Goal: Task Accomplishment & Management: Complete application form

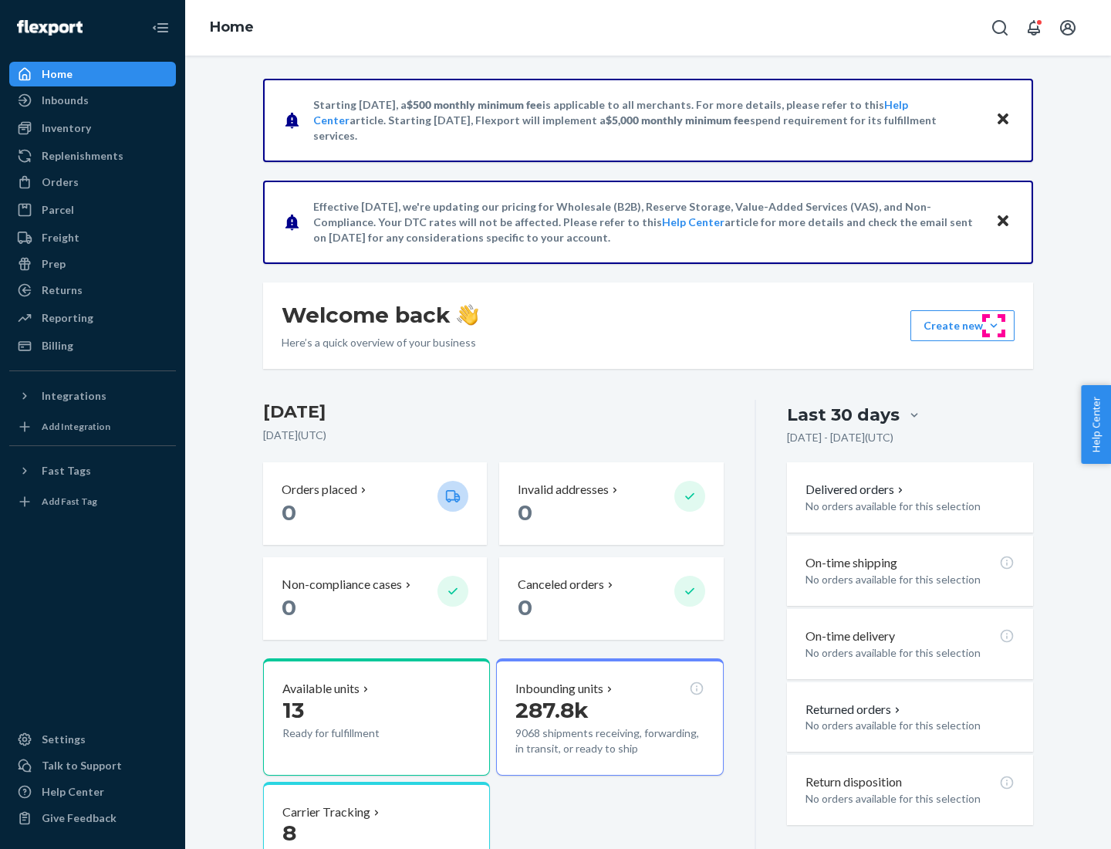
click at [994, 326] on button "Create new Create new inbound Create new order Create new product" at bounding box center [963, 325] width 104 height 31
click at [93, 100] on div "Inbounds" at bounding box center [93, 101] width 164 height 22
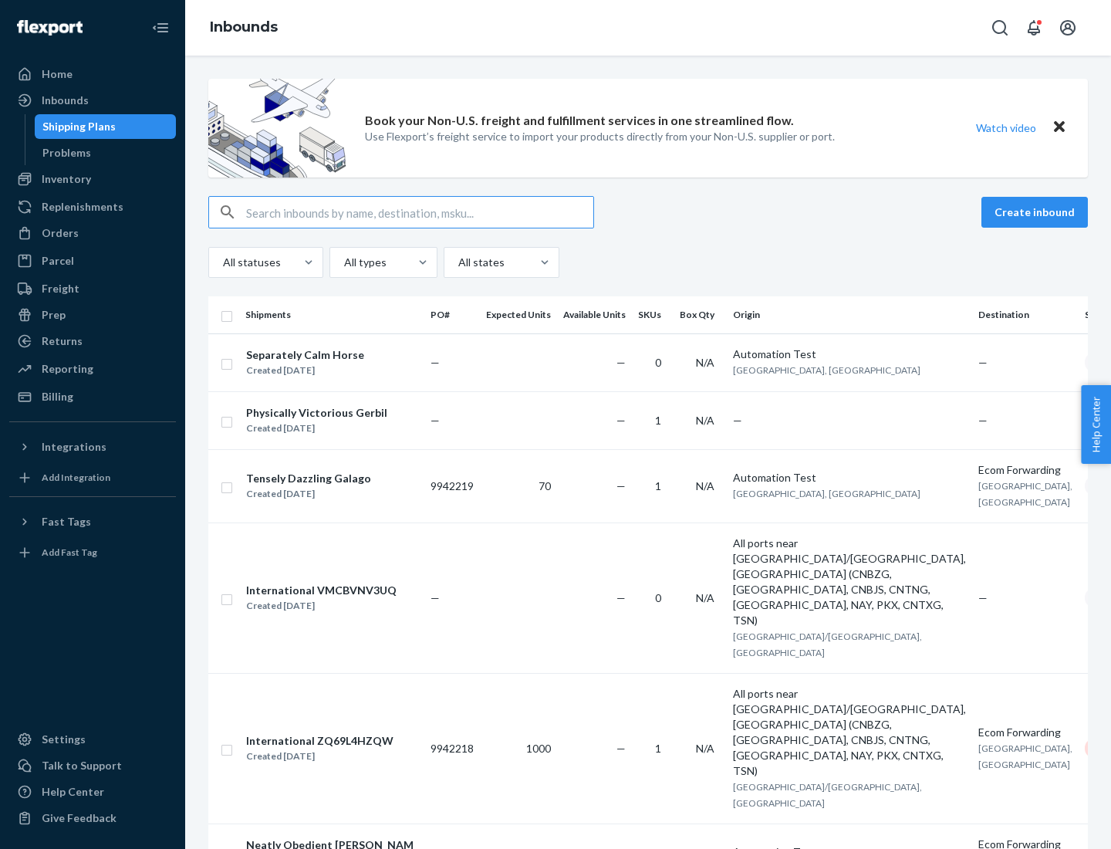
click at [1037, 212] on button "Create inbound" at bounding box center [1035, 212] width 107 height 31
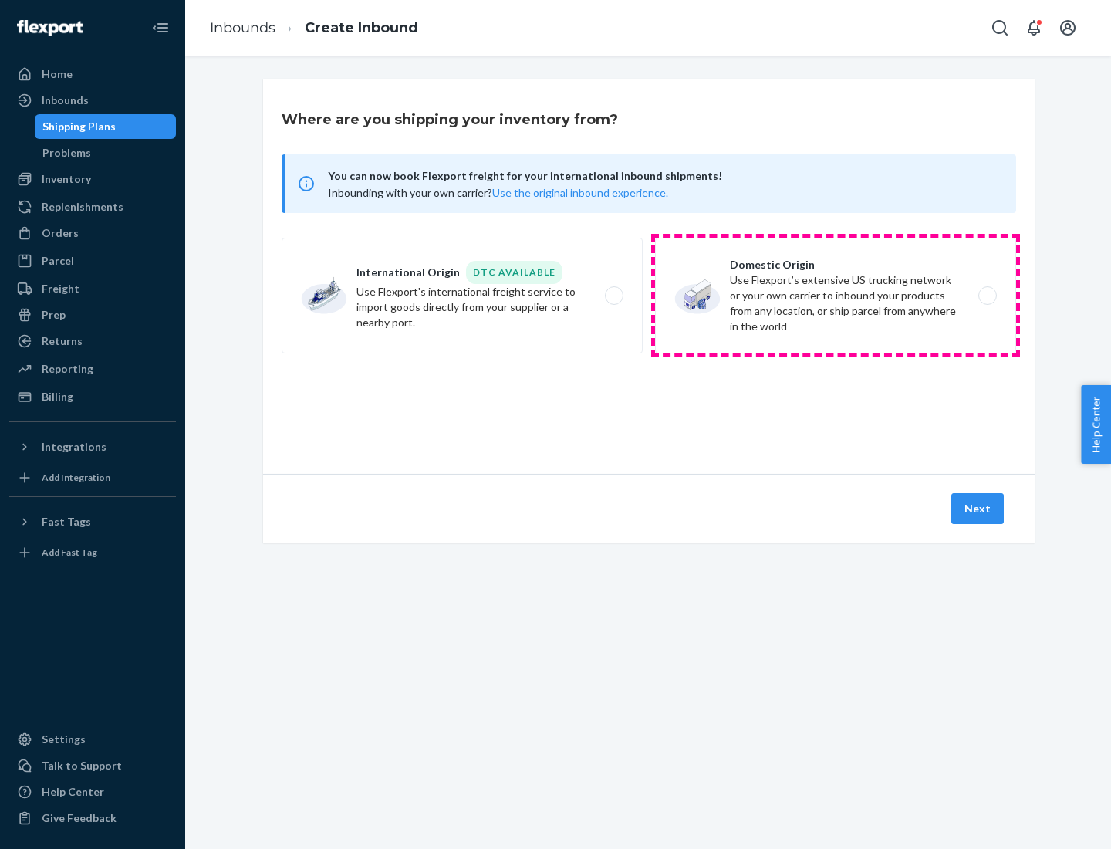
click at [836, 296] on label "Domestic Origin Use Flexport’s extensive US trucking network or your own carrie…" at bounding box center [835, 296] width 361 height 116
click at [987, 296] on input "Domestic Origin Use Flexport’s extensive US trucking network or your own carrie…" at bounding box center [992, 296] width 10 height 10
radio input "true"
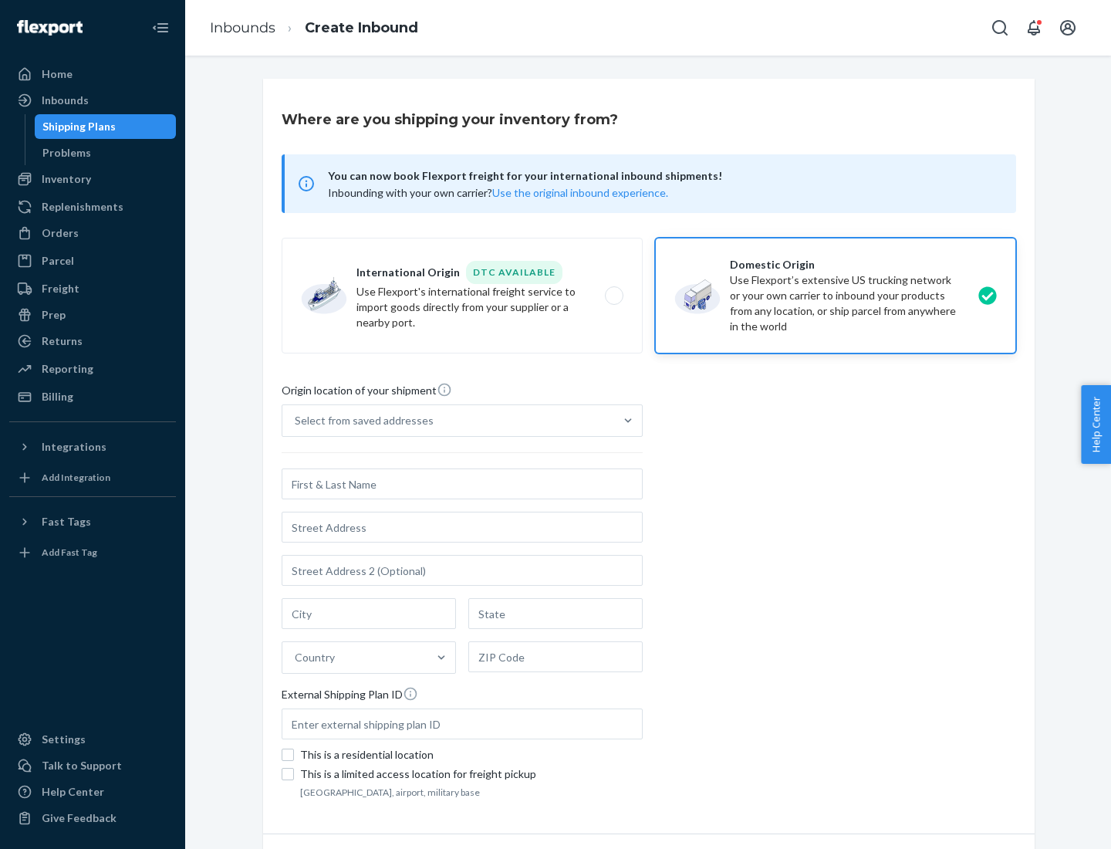
click at [448, 421] on div "Select from saved addresses" at bounding box center [448, 420] width 332 height 31
click at [296, 421] on input "Select from saved addresses" at bounding box center [296, 420] width 2 height 15
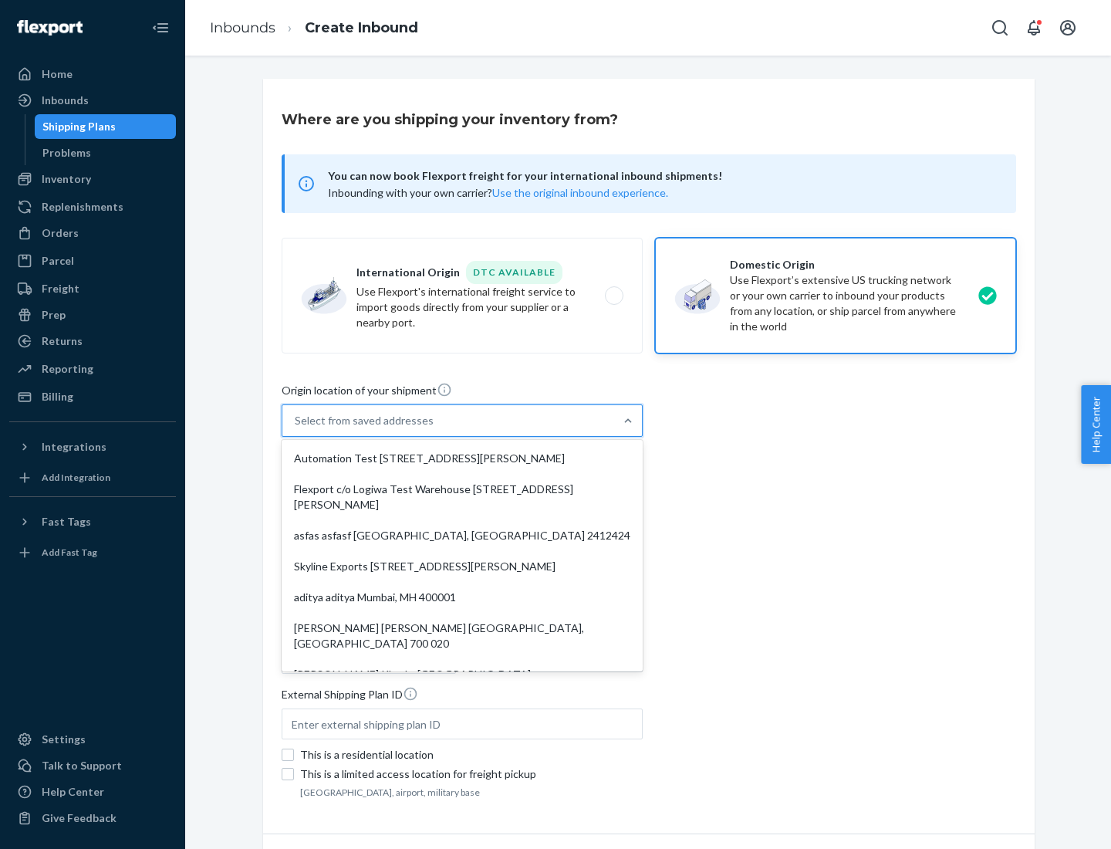
scroll to position [6, 0]
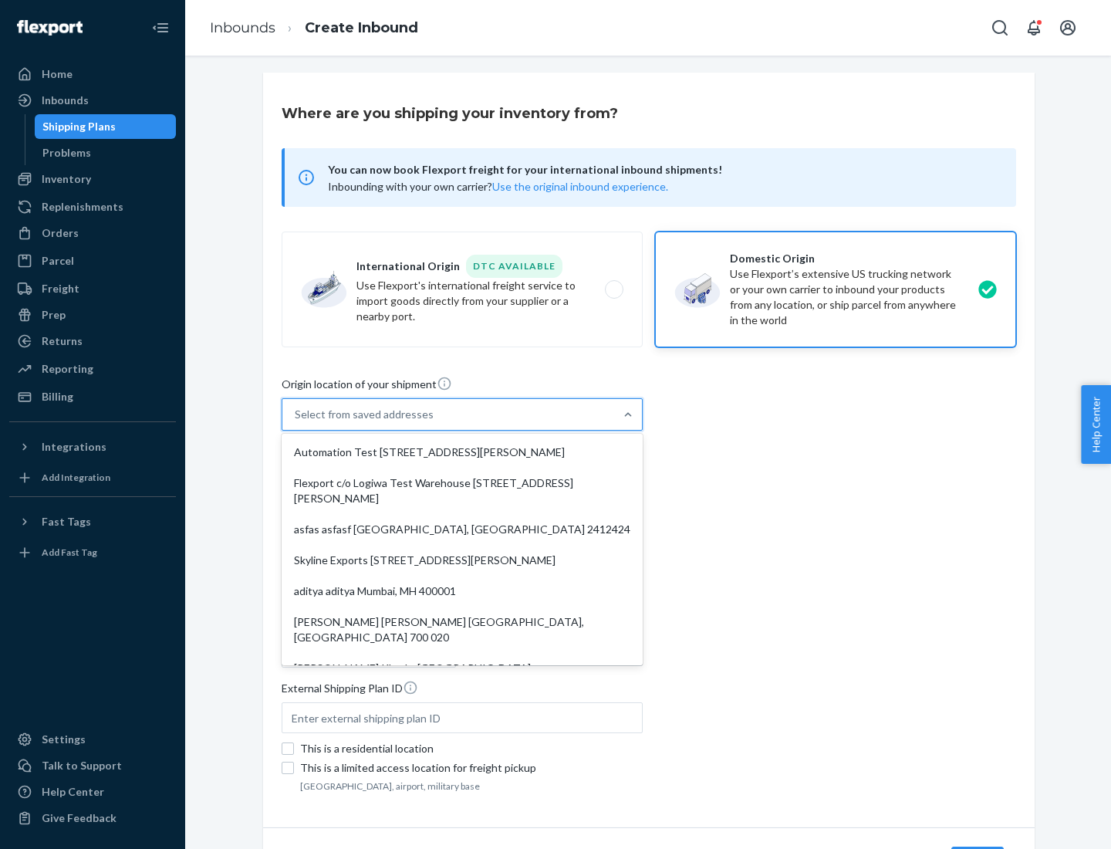
click at [462, 452] on div "Automation Test [STREET_ADDRESS][PERSON_NAME]" at bounding box center [462, 452] width 355 height 31
click at [296, 422] on input "option Automation Test [STREET_ADDRESS][PERSON_NAME]. 9 results available. Use …" at bounding box center [296, 414] width 2 height 15
type input "Automation Test"
type input "9th Floor"
type input "[GEOGRAPHIC_DATA]"
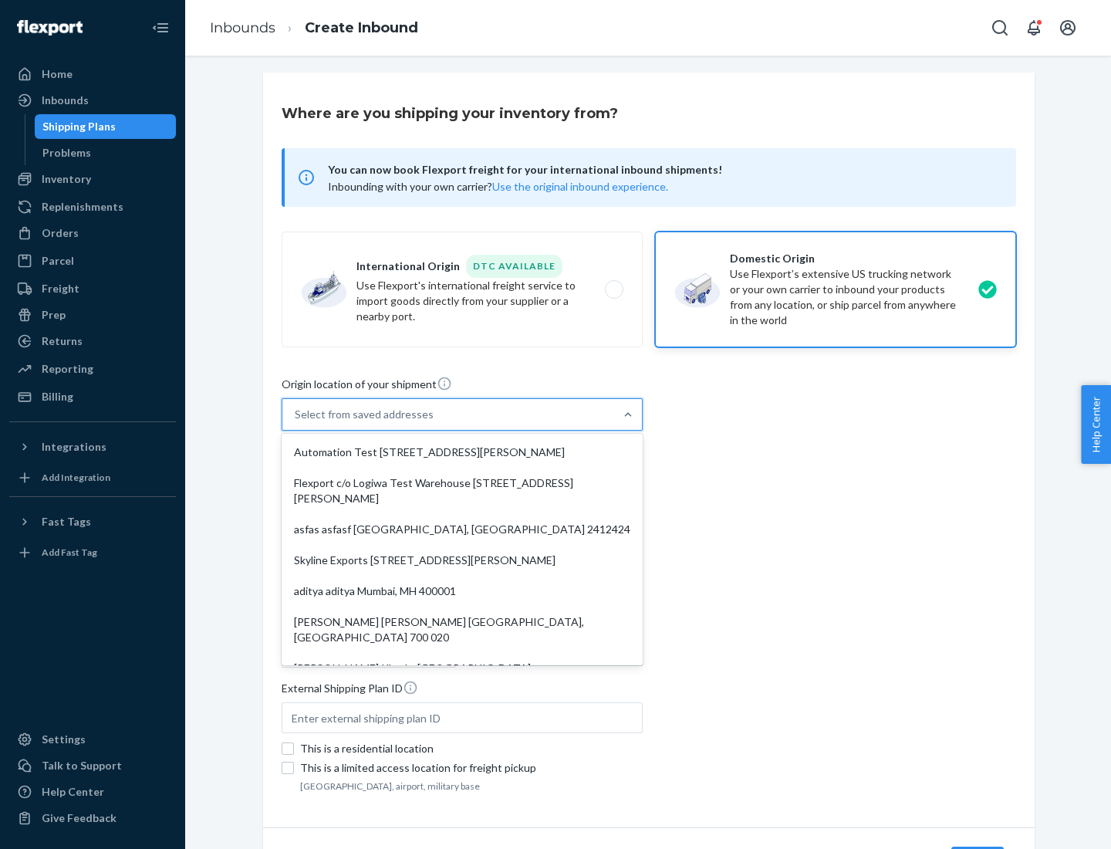
type input "CA"
type input "94104"
type input "[STREET_ADDRESS][PERSON_NAME]"
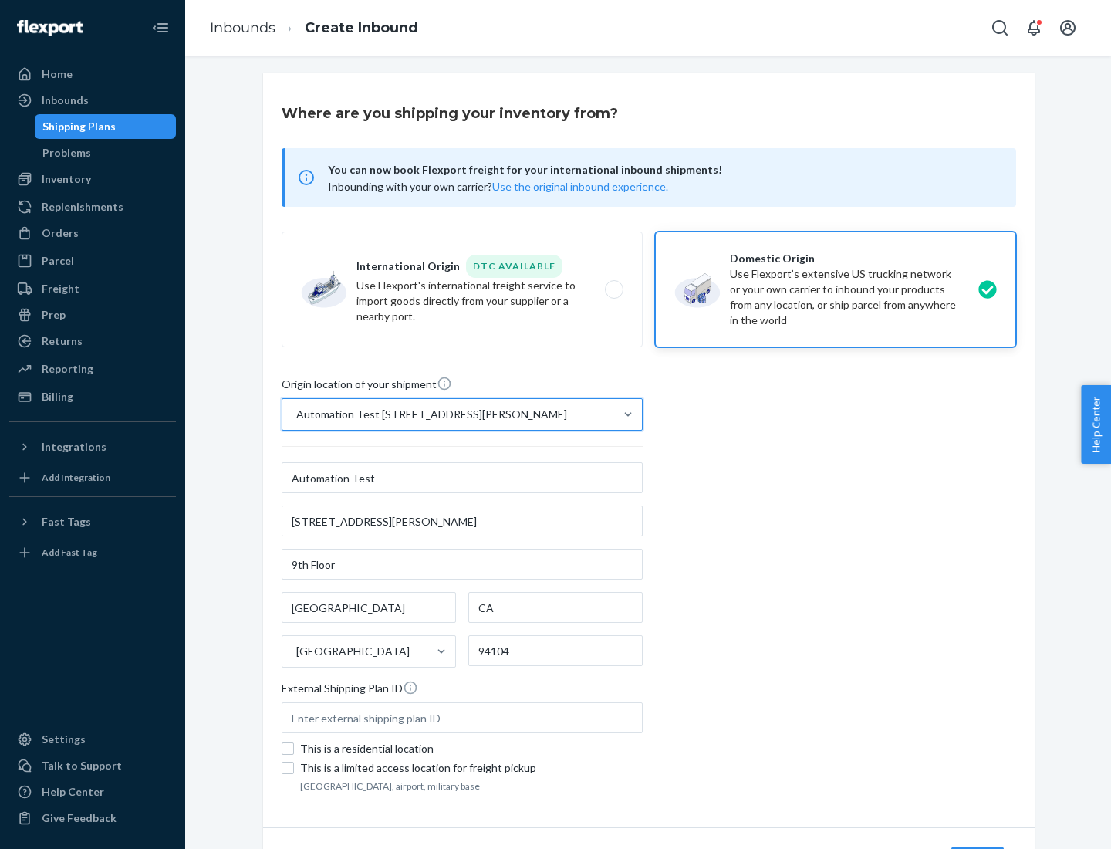
scroll to position [90, 0]
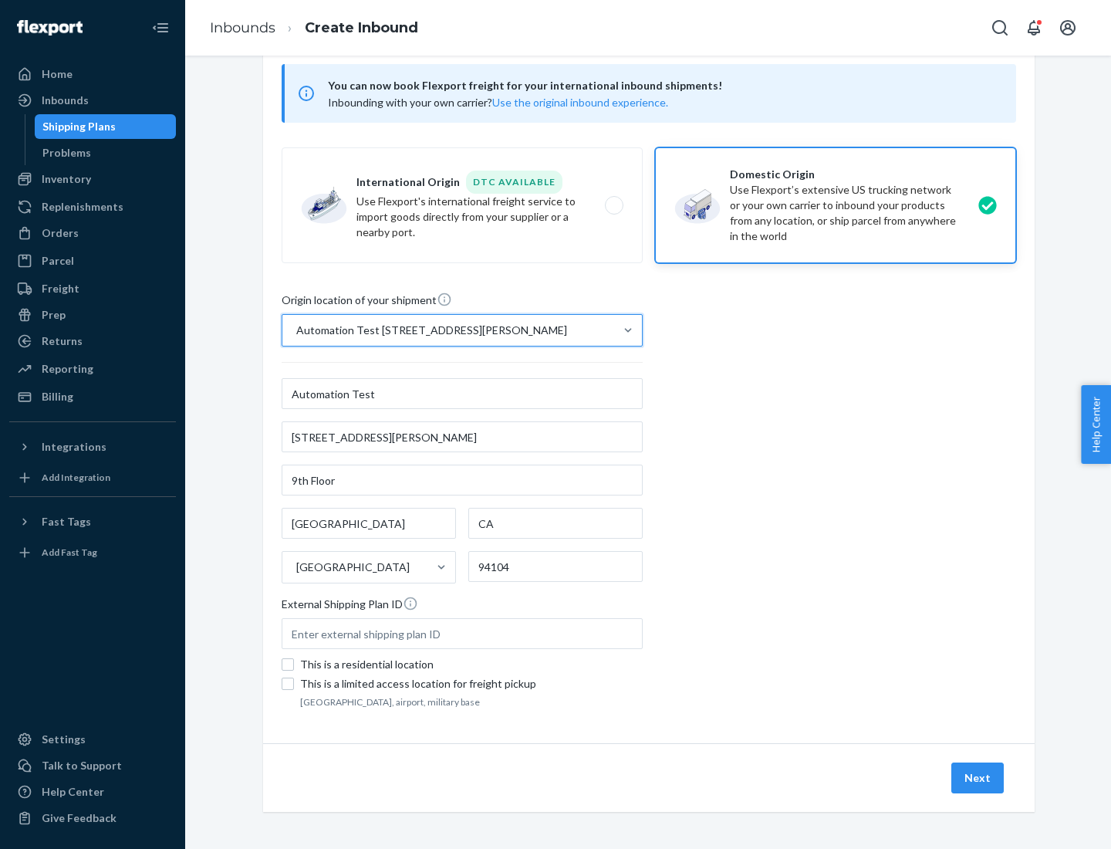
click at [979, 778] on button "Next" at bounding box center [978, 778] width 52 height 31
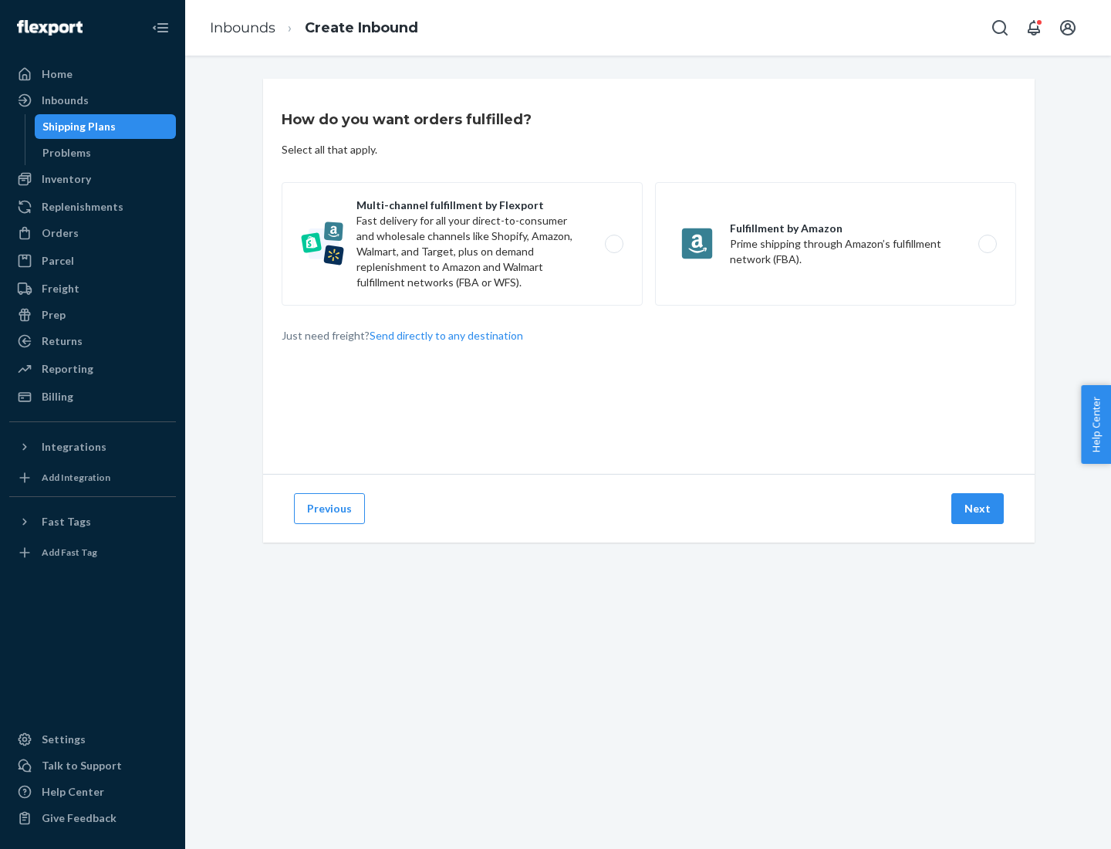
click at [462, 244] on label "Multi-channel fulfillment by Flexport Fast delivery for all your direct-to-cons…" at bounding box center [462, 243] width 361 height 123
click at [614, 244] on input "Multi-channel fulfillment by Flexport Fast delivery for all your direct-to-cons…" at bounding box center [619, 244] width 10 height 10
radio input "true"
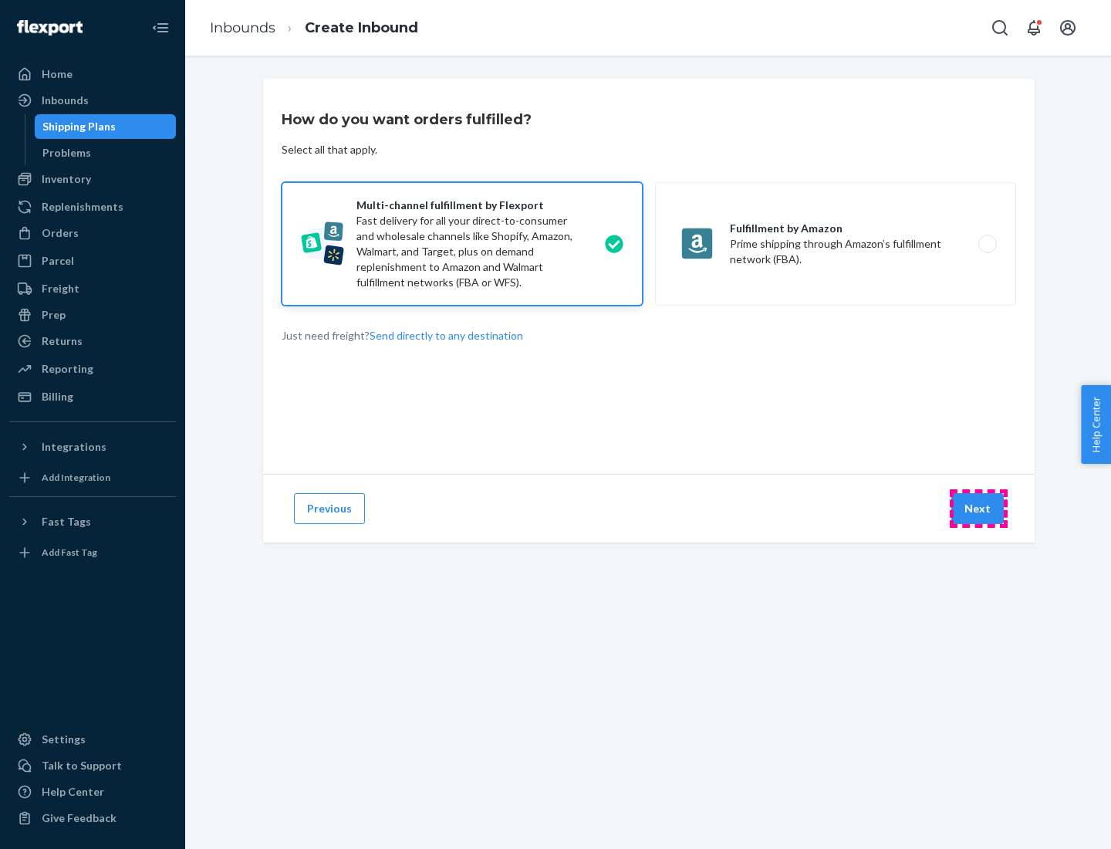
click at [979, 509] on button "Next" at bounding box center [978, 508] width 52 height 31
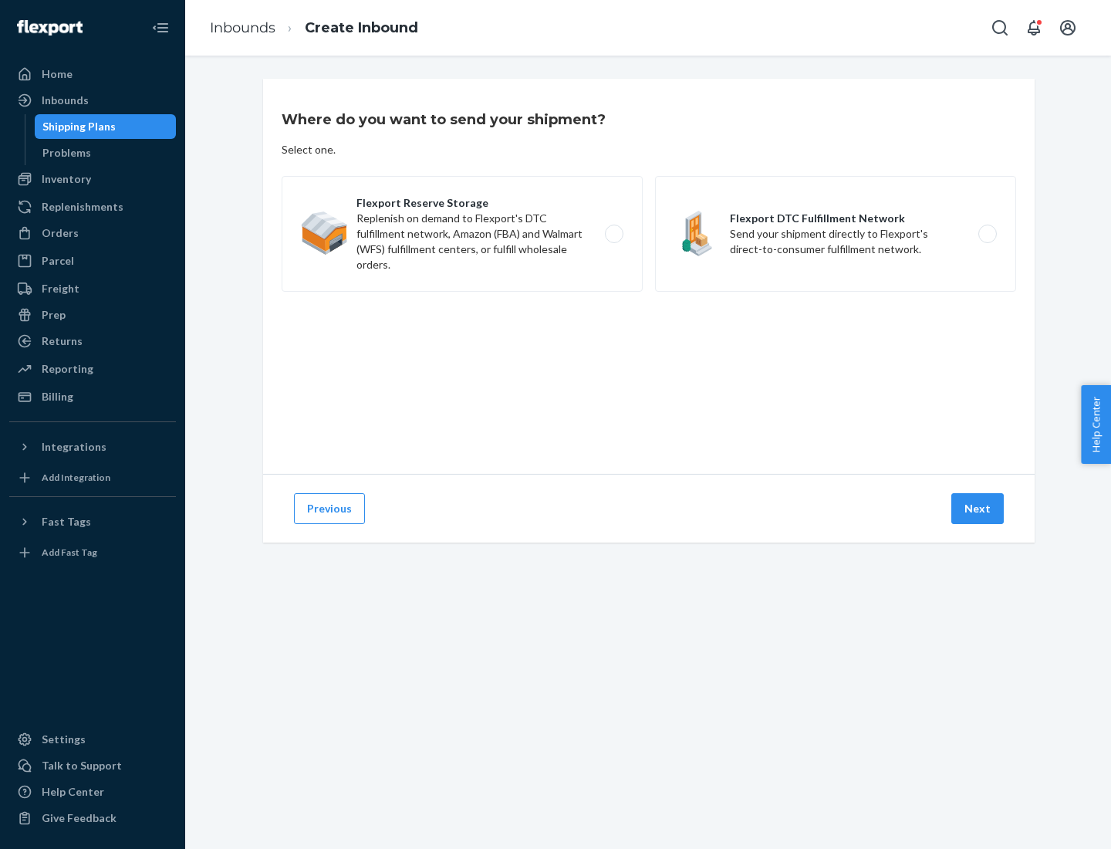
click at [836, 234] on label "Flexport DTC Fulfillment Network Send your shipment directly to Flexport's dire…" at bounding box center [835, 234] width 361 height 116
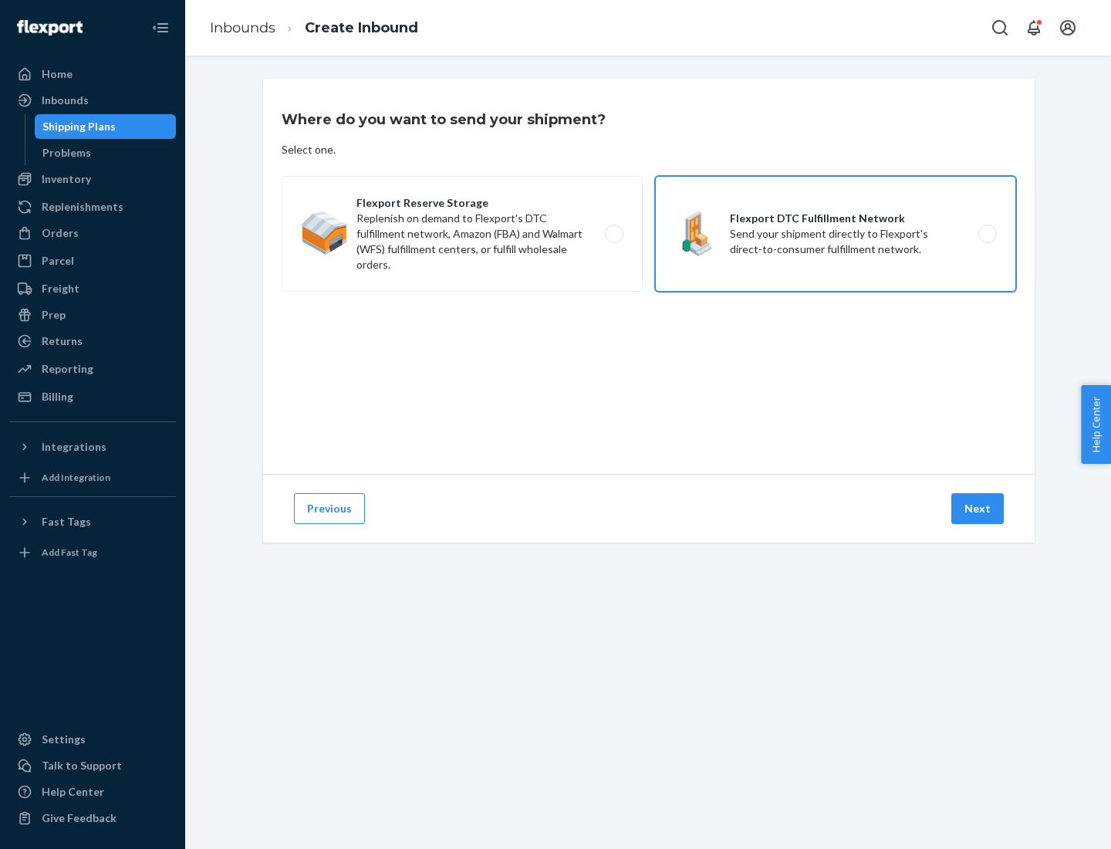
click at [987, 234] on input "Flexport DTC Fulfillment Network Send your shipment directly to Flexport's dire…" at bounding box center [992, 234] width 10 height 10
radio input "true"
click at [979, 509] on button "Next" at bounding box center [978, 508] width 52 height 31
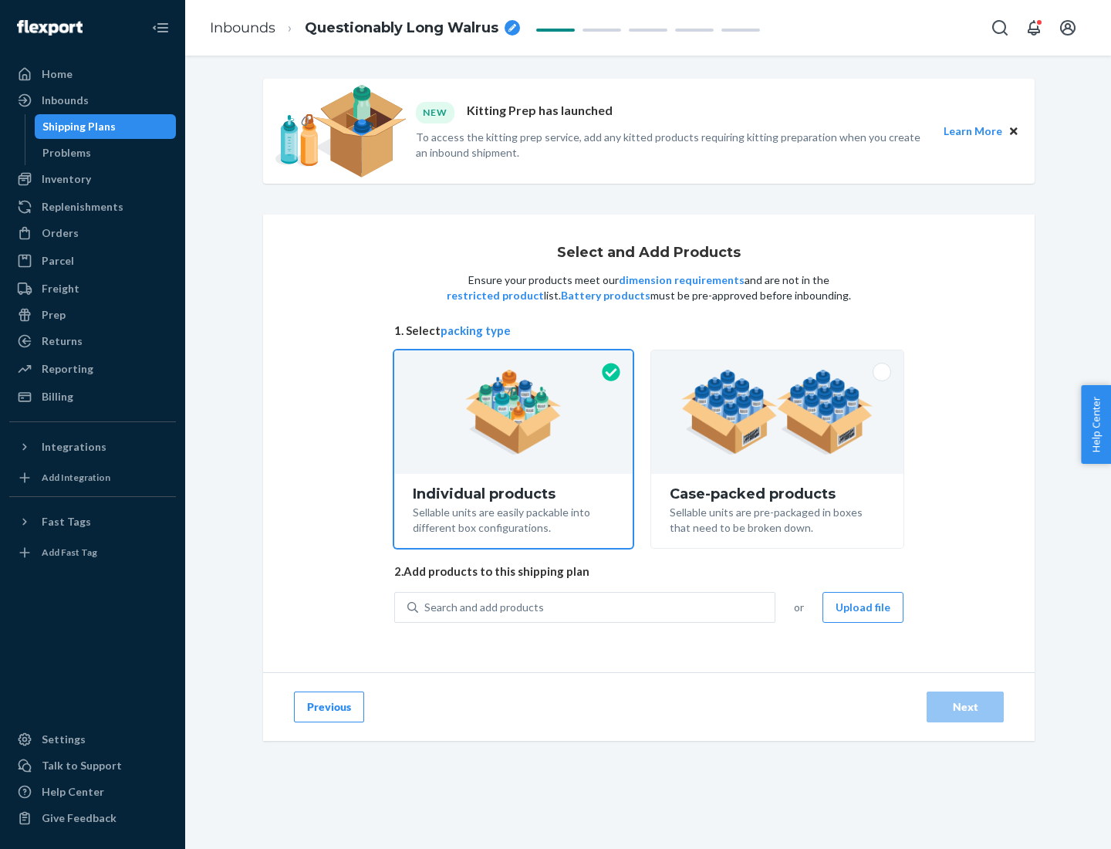
click at [778, 412] on img at bounding box center [778, 412] width 192 height 85
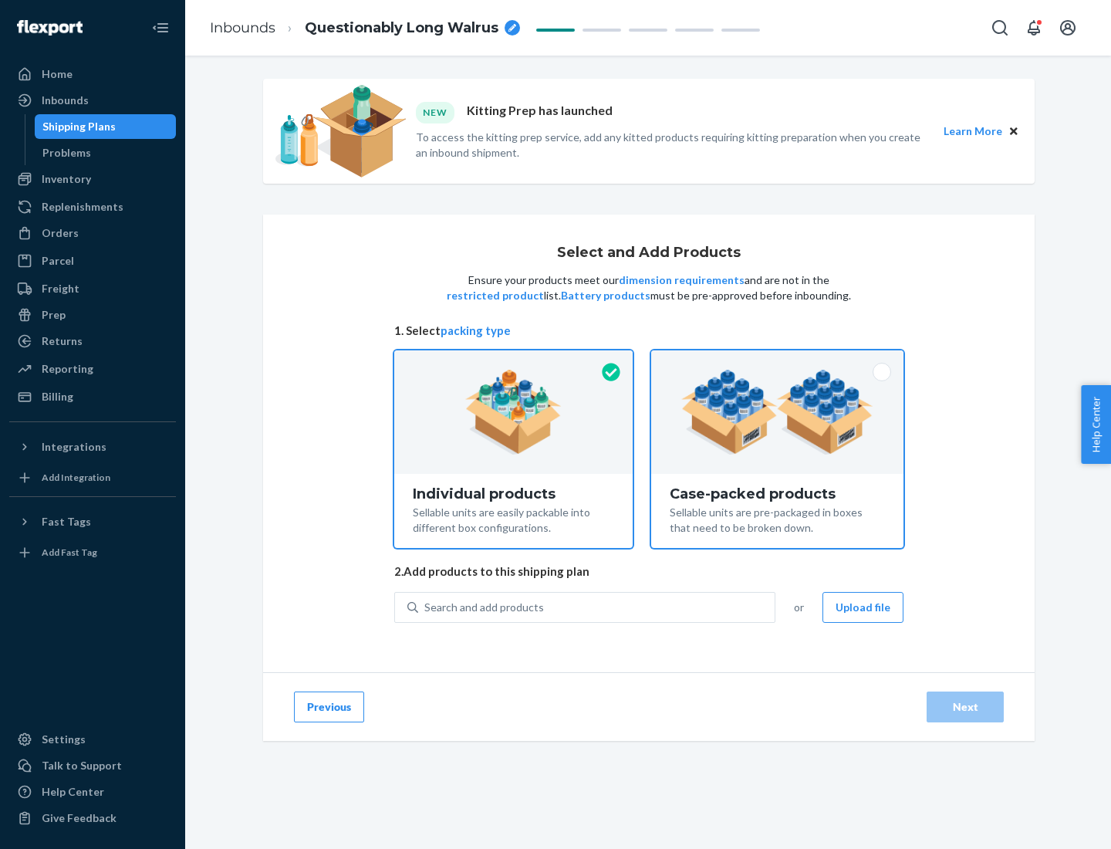
click at [778, 360] on input "Case-packed products Sellable units are pre-packaged in boxes that need to be b…" at bounding box center [778, 355] width 10 height 10
radio input "true"
radio input "false"
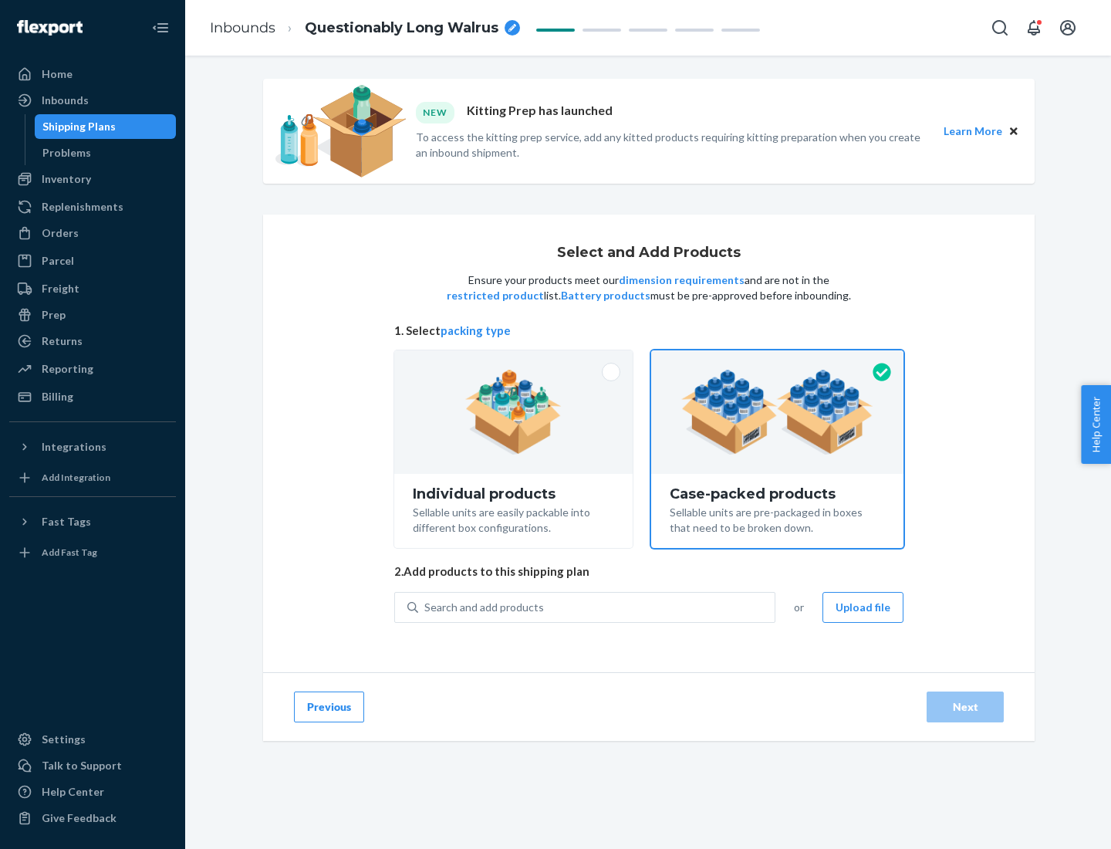
click at [597, 607] on div "Search and add products" at bounding box center [596, 608] width 357 height 28
click at [426, 607] on input "Search and add products" at bounding box center [426, 607] width 2 height 15
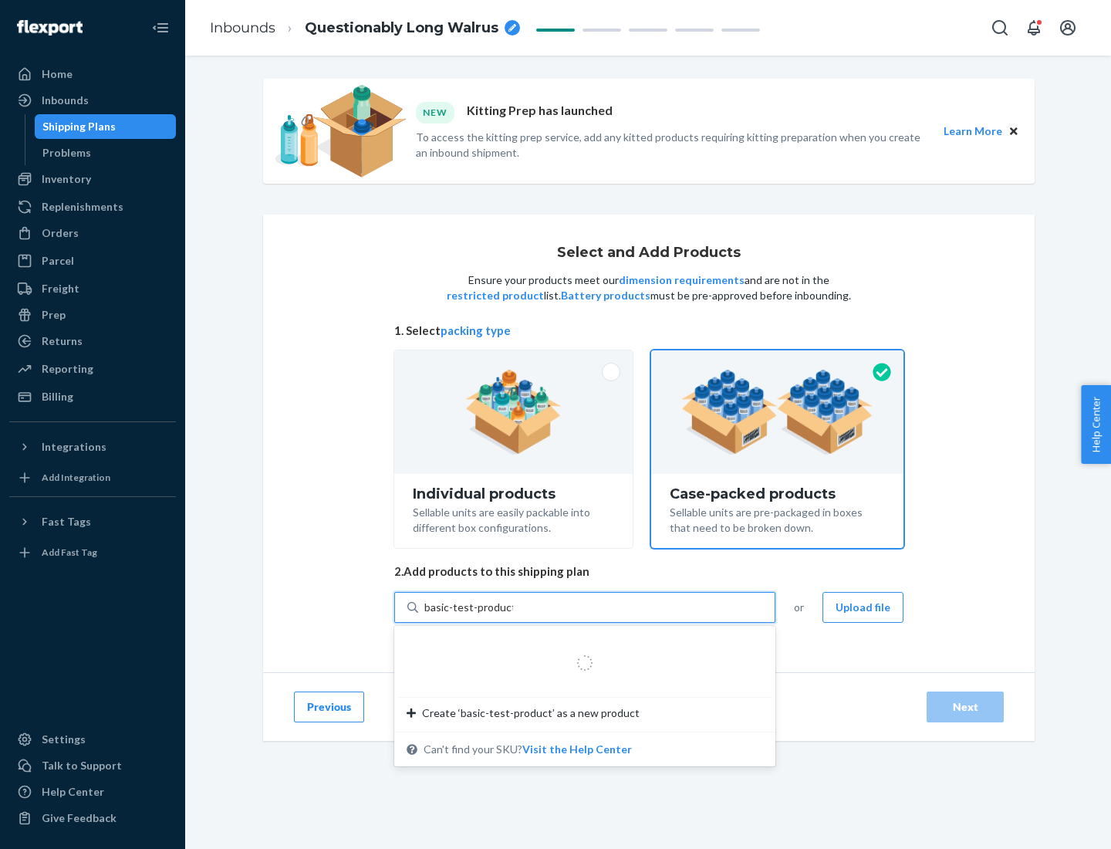
type input "basic-test-product-1"
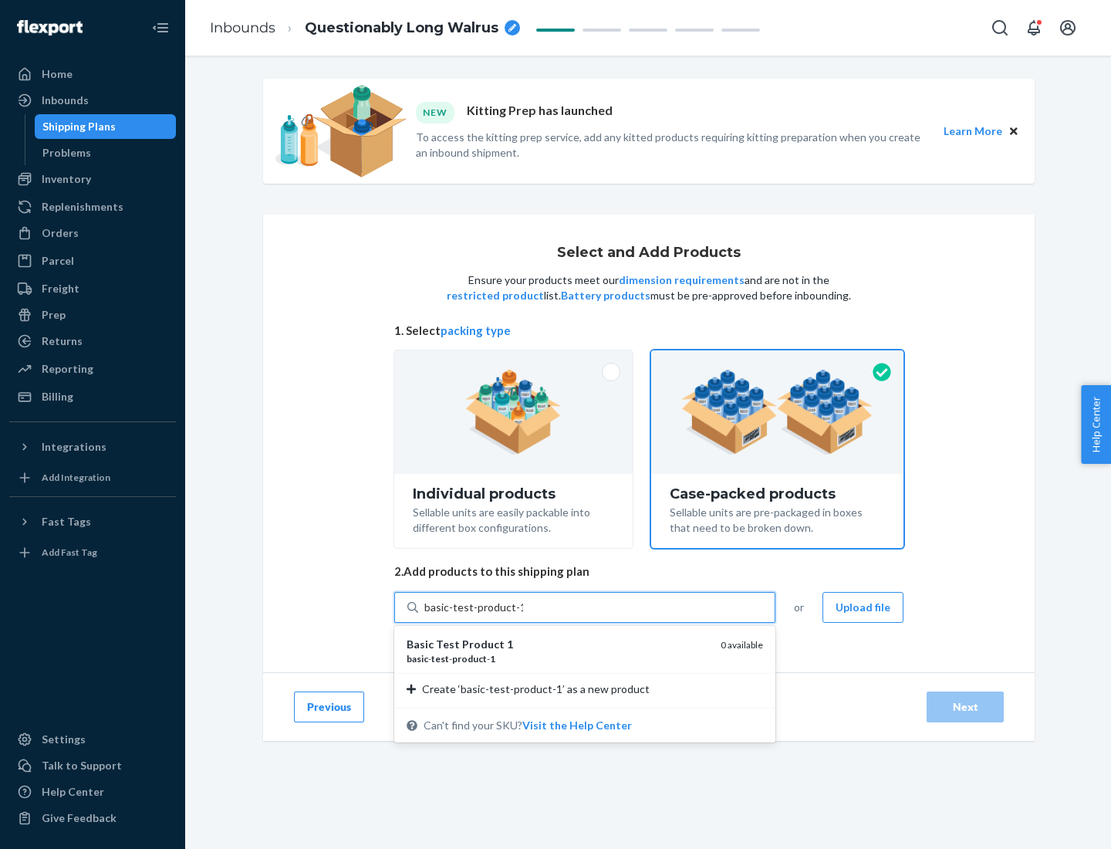
click at [558, 658] on div "basic - test - product - 1" at bounding box center [558, 658] width 302 height 13
click at [523, 615] on input "basic-test-product-1" at bounding box center [474, 607] width 99 height 15
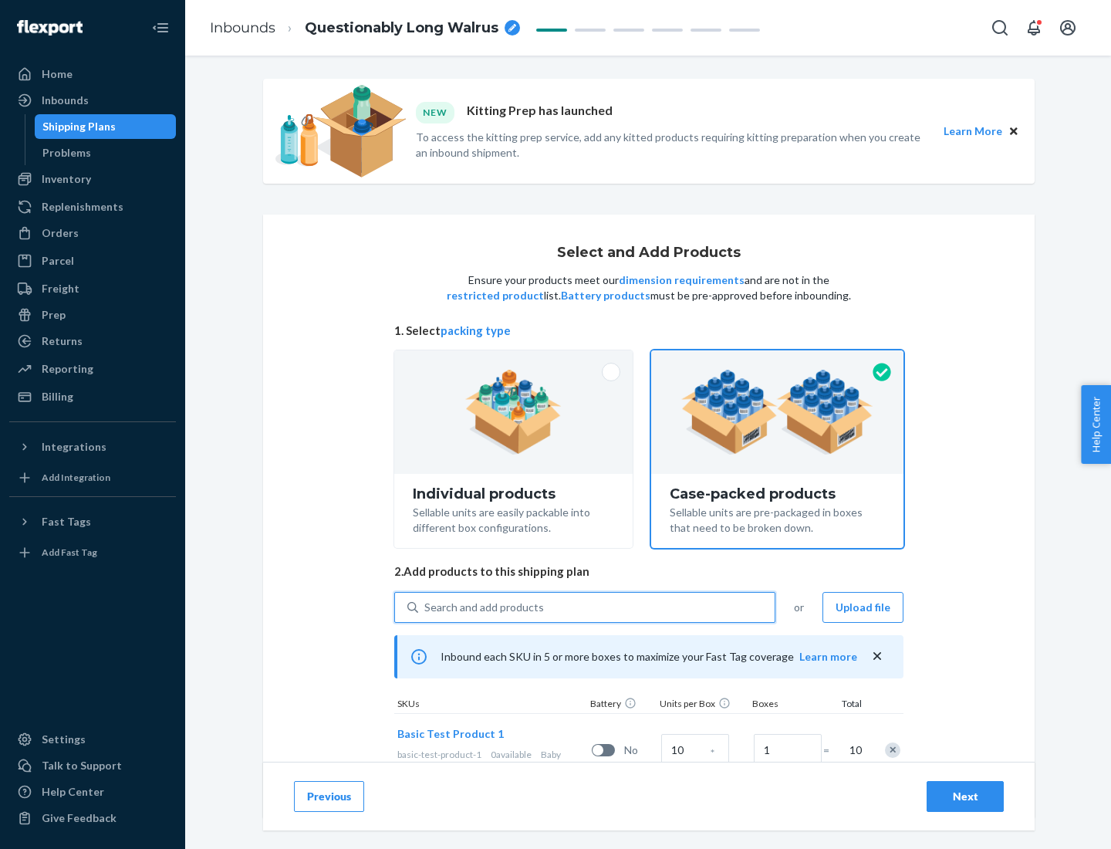
scroll to position [56, 0]
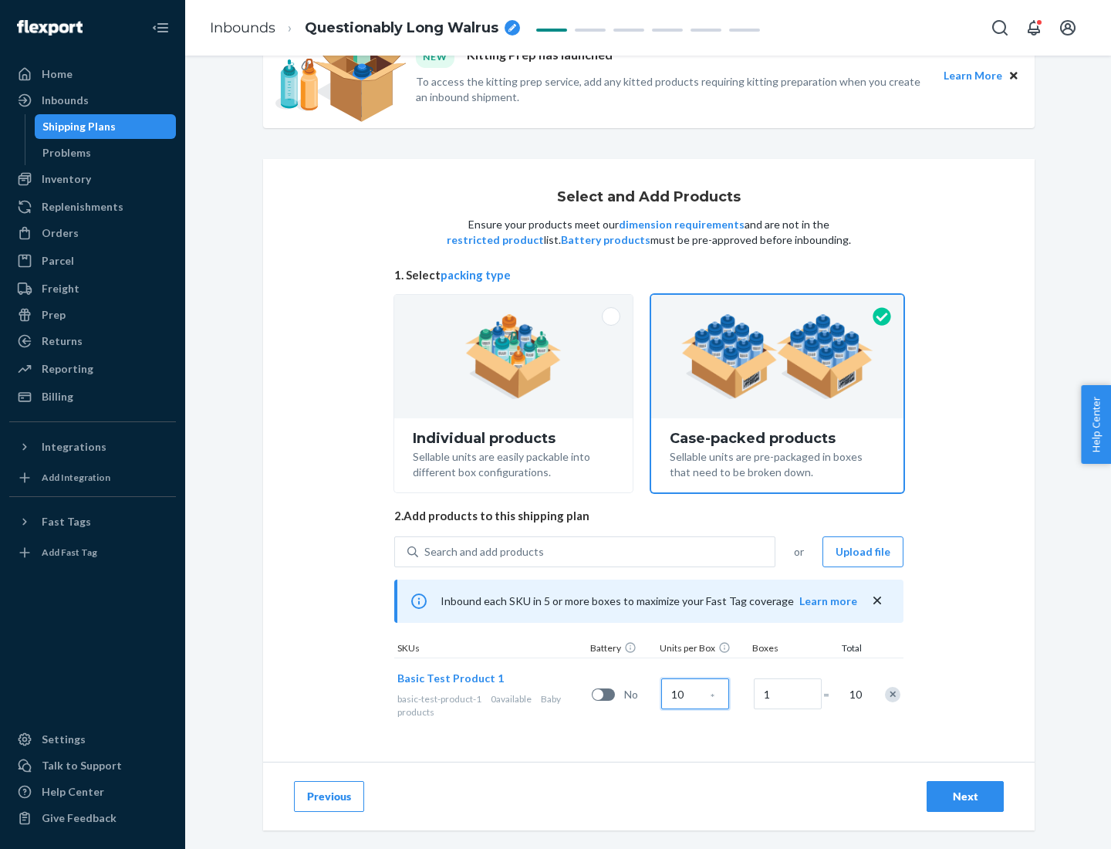
type input "10"
type input "7"
click at [966, 797] on div "Next" at bounding box center [965, 796] width 51 height 15
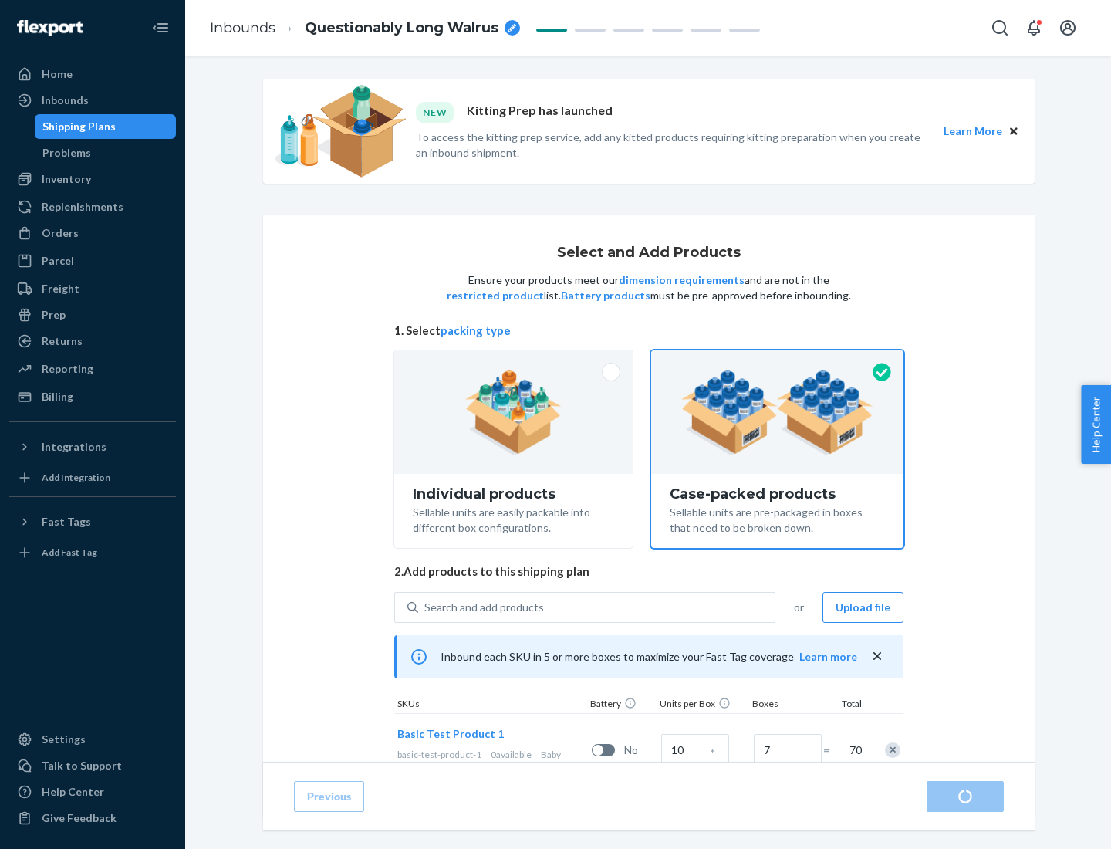
radio input "true"
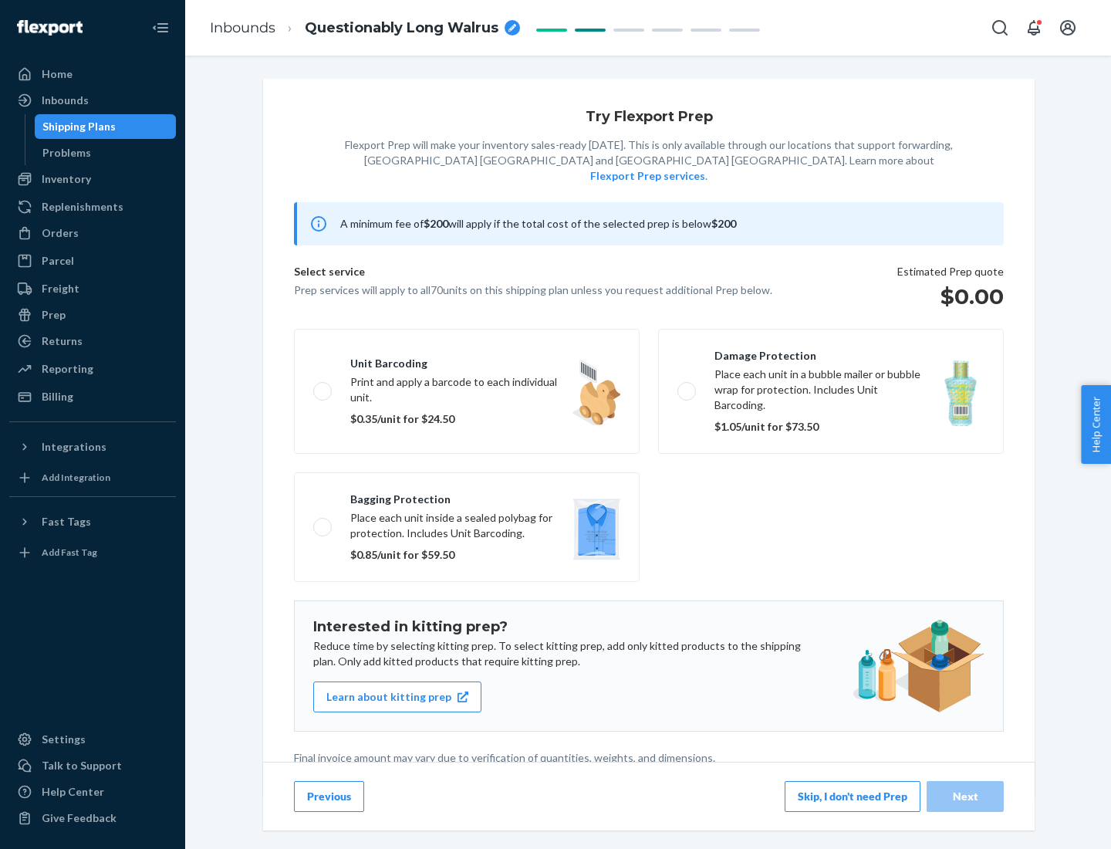
scroll to position [4, 0]
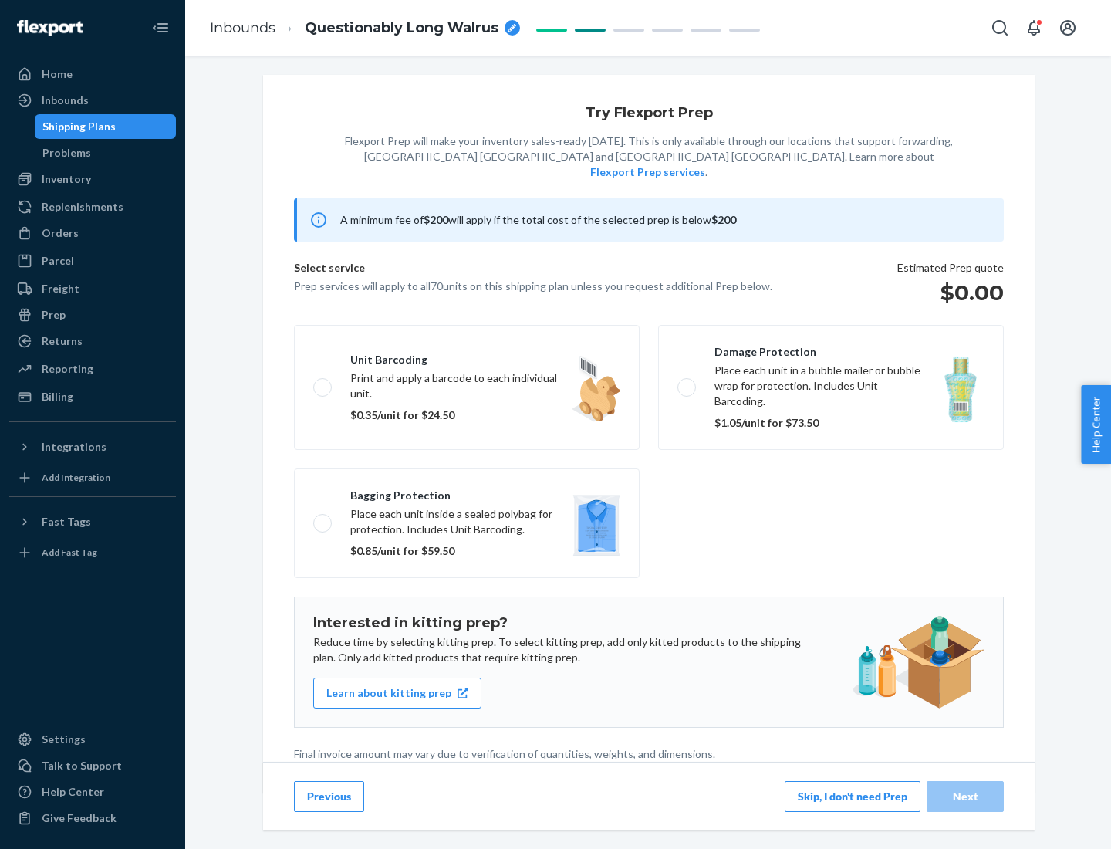
click at [853, 796] on button "Skip, I don't need Prep" at bounding box center [853, 796] width 136 height 31
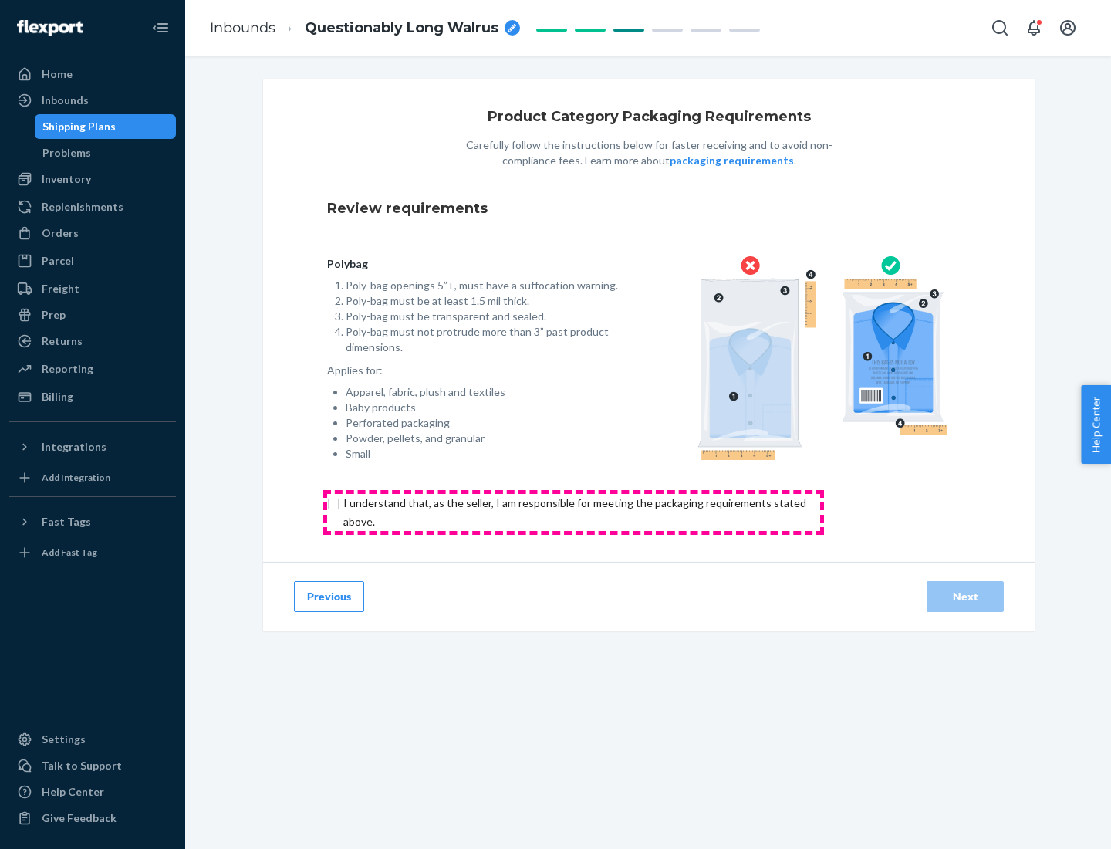
click at [573, 512] on input "checkbox" at bounding box center [583, 512] width 513 height 37
checkbox input "true"
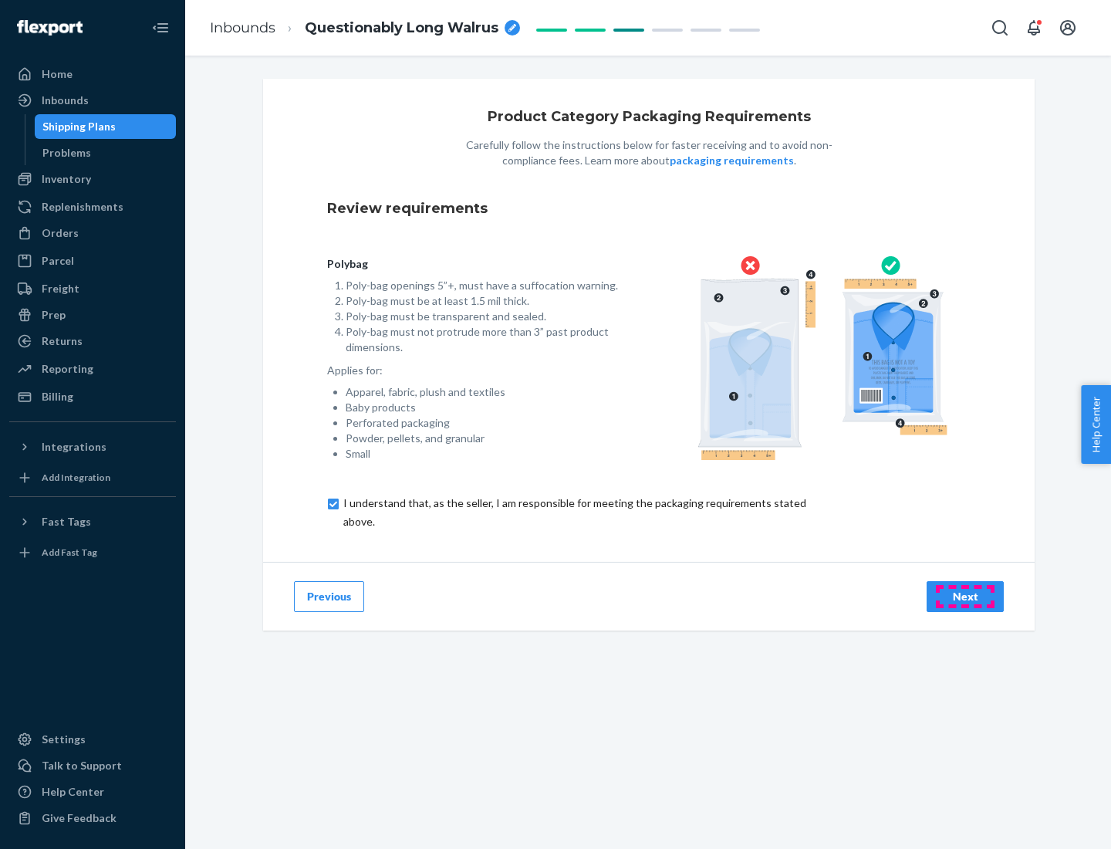
click at [966, 596] on div "Next" at bounding box center [965, 596] width 51 height 15
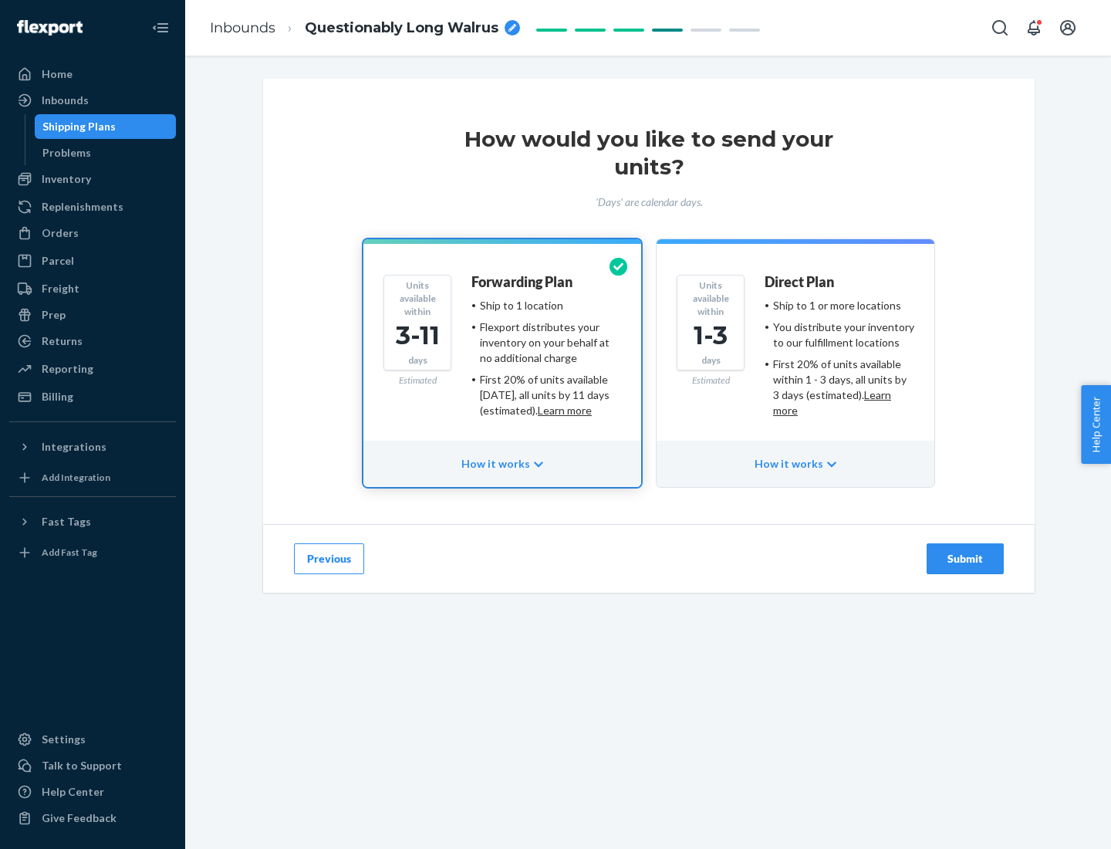
click at [796, 352] on ul "Ship to 1 or more locations You distribute your inventory to our fulfillment lo…" at bounding box center [840, 358] width 150 height 120
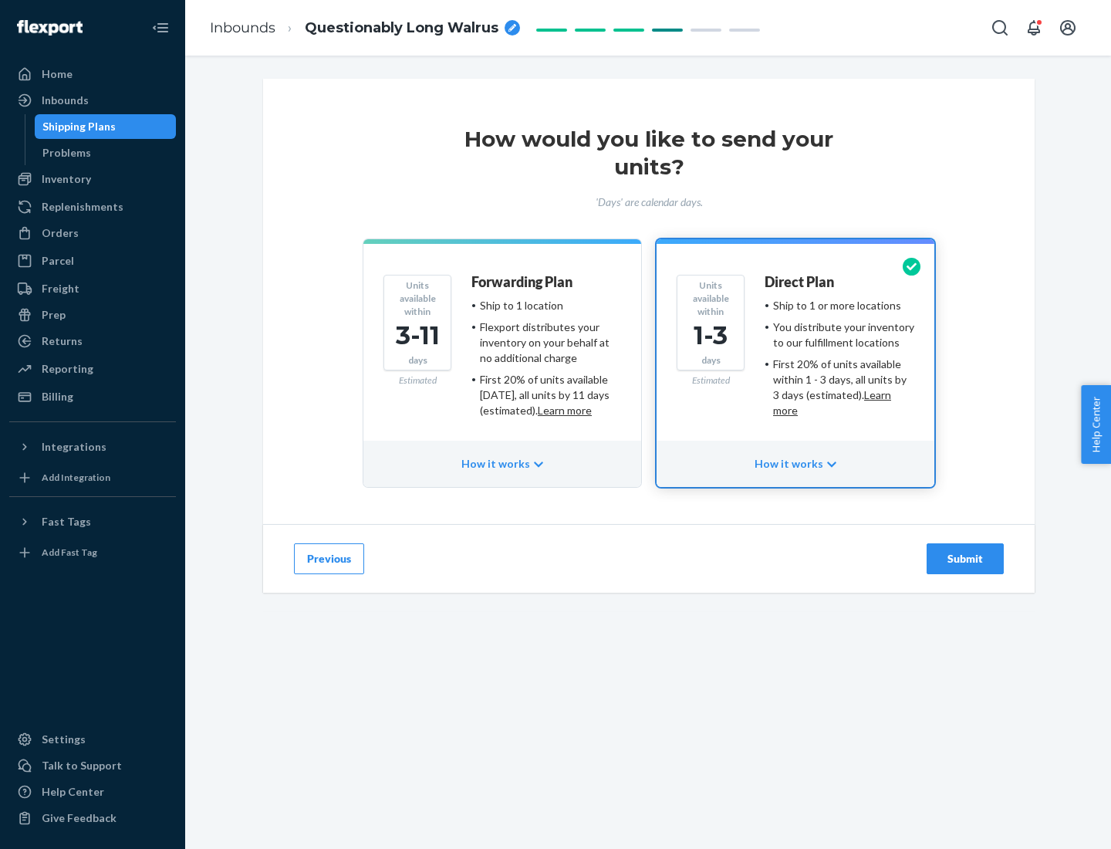
click at [966, 559] on div "Submit" at bounding box center [965, 558] width 51 height 15
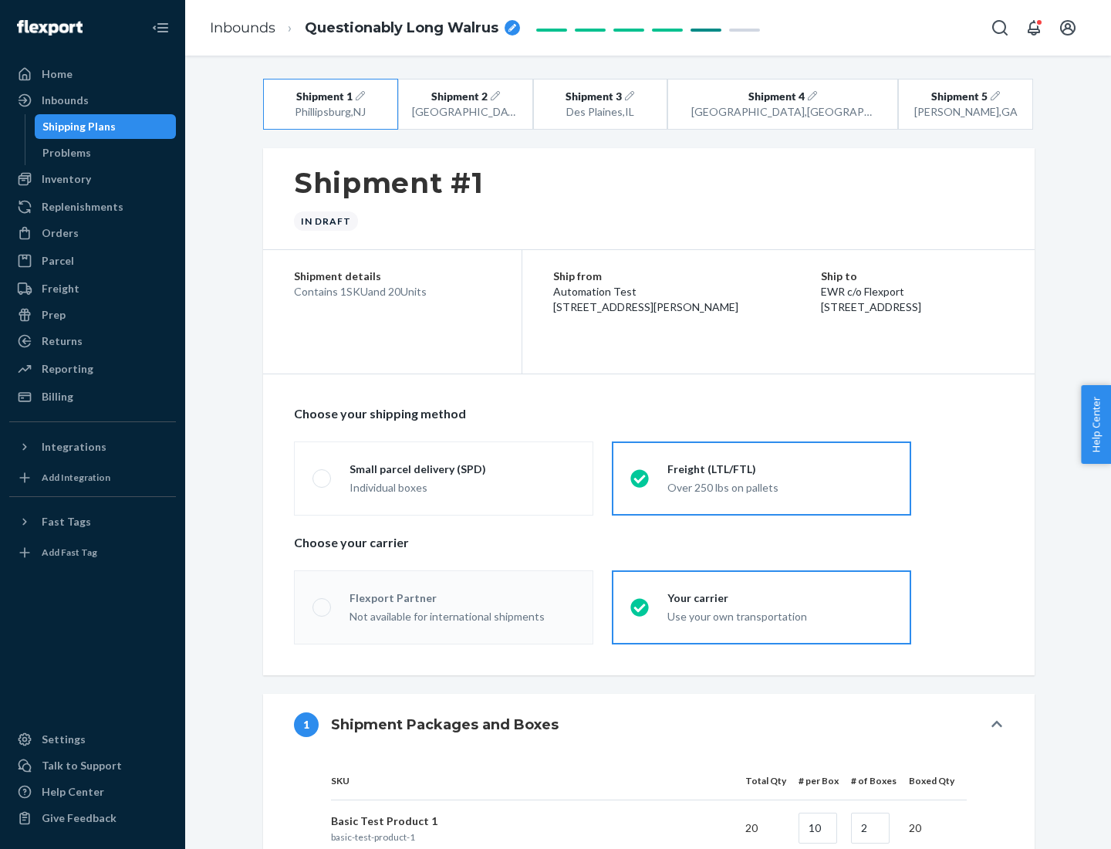
radio input "true"
radio input "false"
radio input "true"
radio input "false"
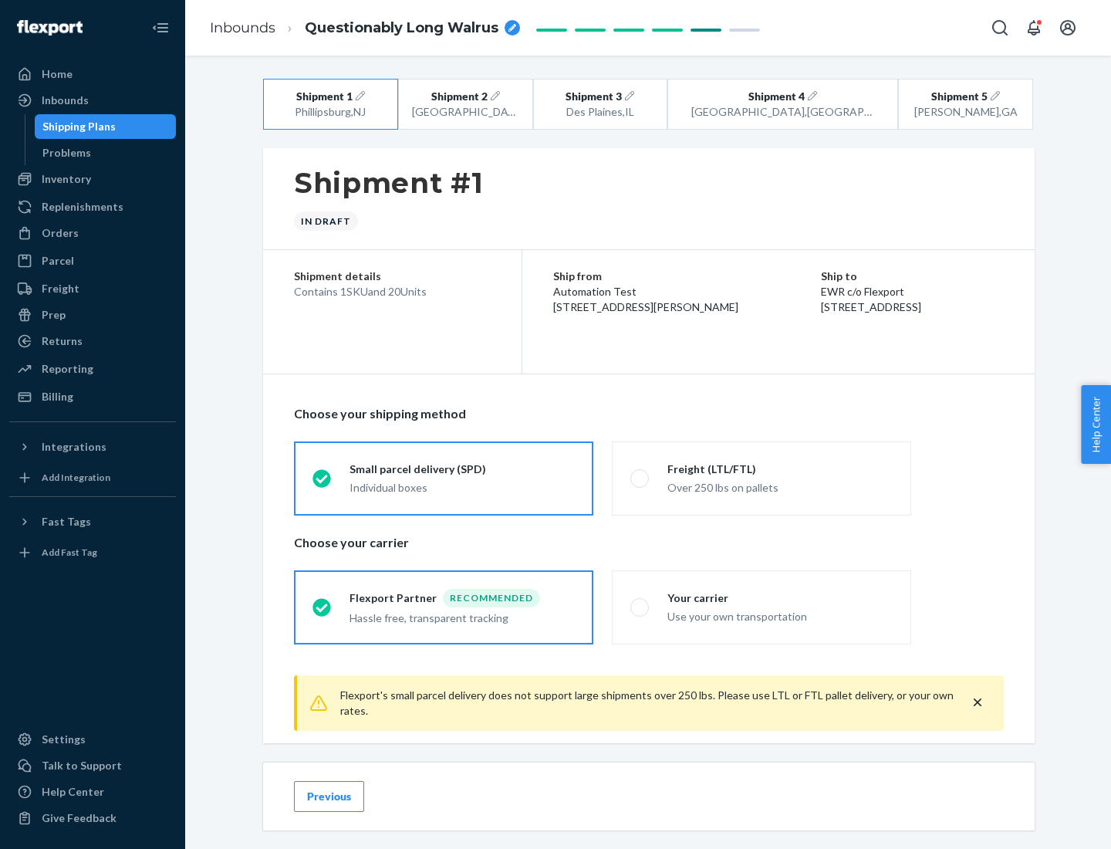
scroll to position [17, 0]
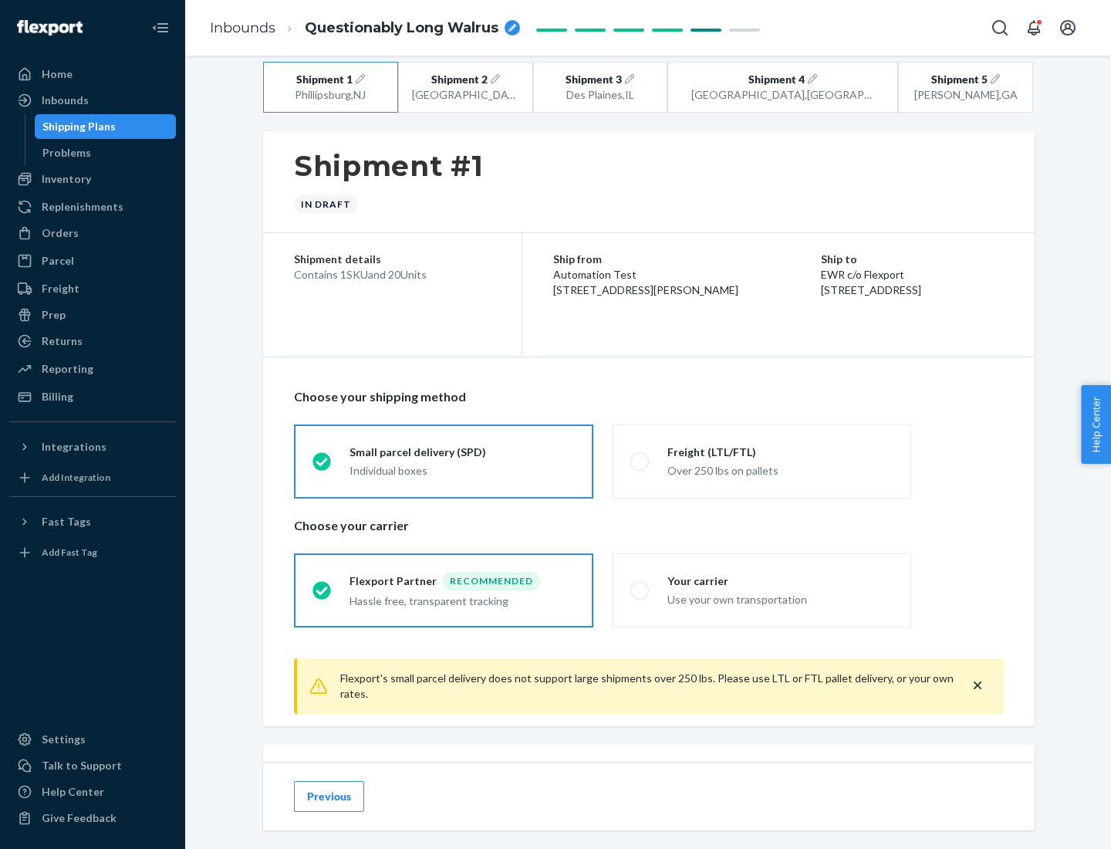
click at [780, 452] on div "Freight (LTL/FTL)" at bounding box center [780, 452] width 225 height 15
click at [641, 456] on input "Freight (LTL/FTL) Over 250 lbs on pallets" at bounding box center [636, 461] width 10 height 10
radio input "true"
radio input "false"
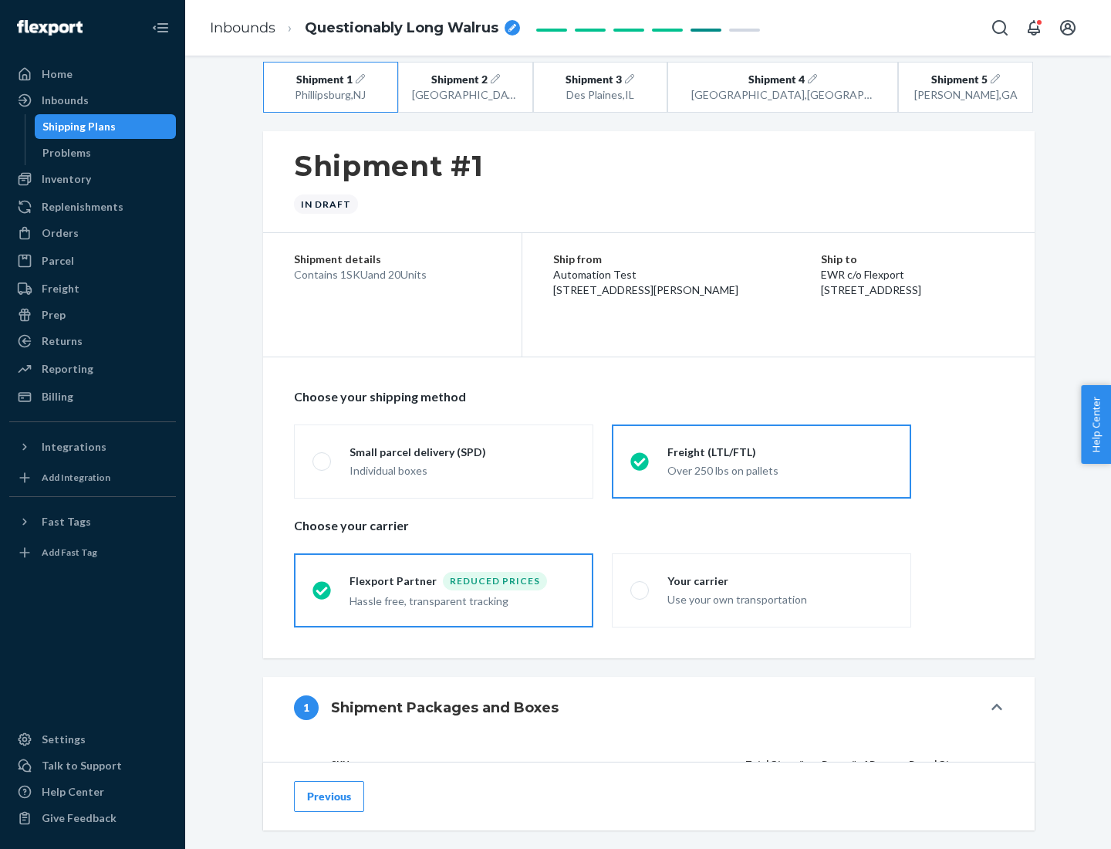
scroll to position [146, 0]
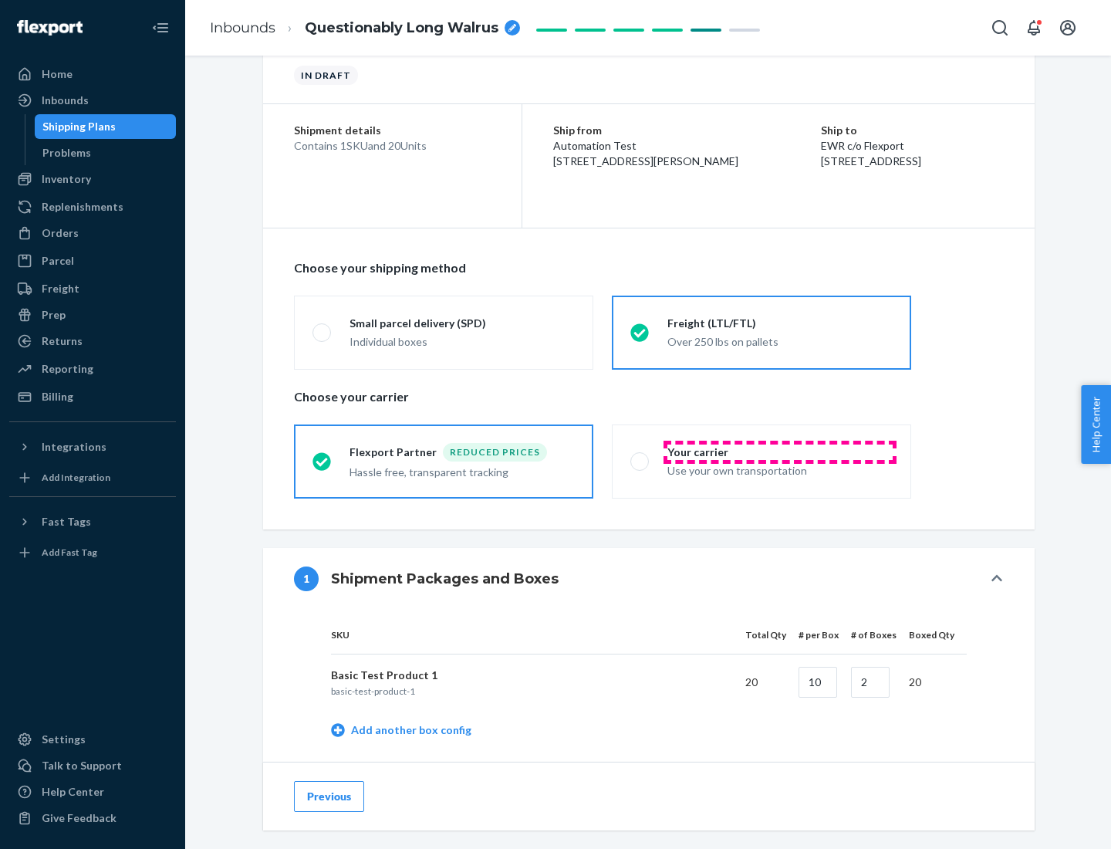
click at [780, 452] on div "Your carrier" at bounding box center [780, 452] width 225 height 15
click at [641, 456] on input "Your carrier Use your own transportation" at bounding box center [636, 461] width 10 height 10
radio input "true"
radio input "false"
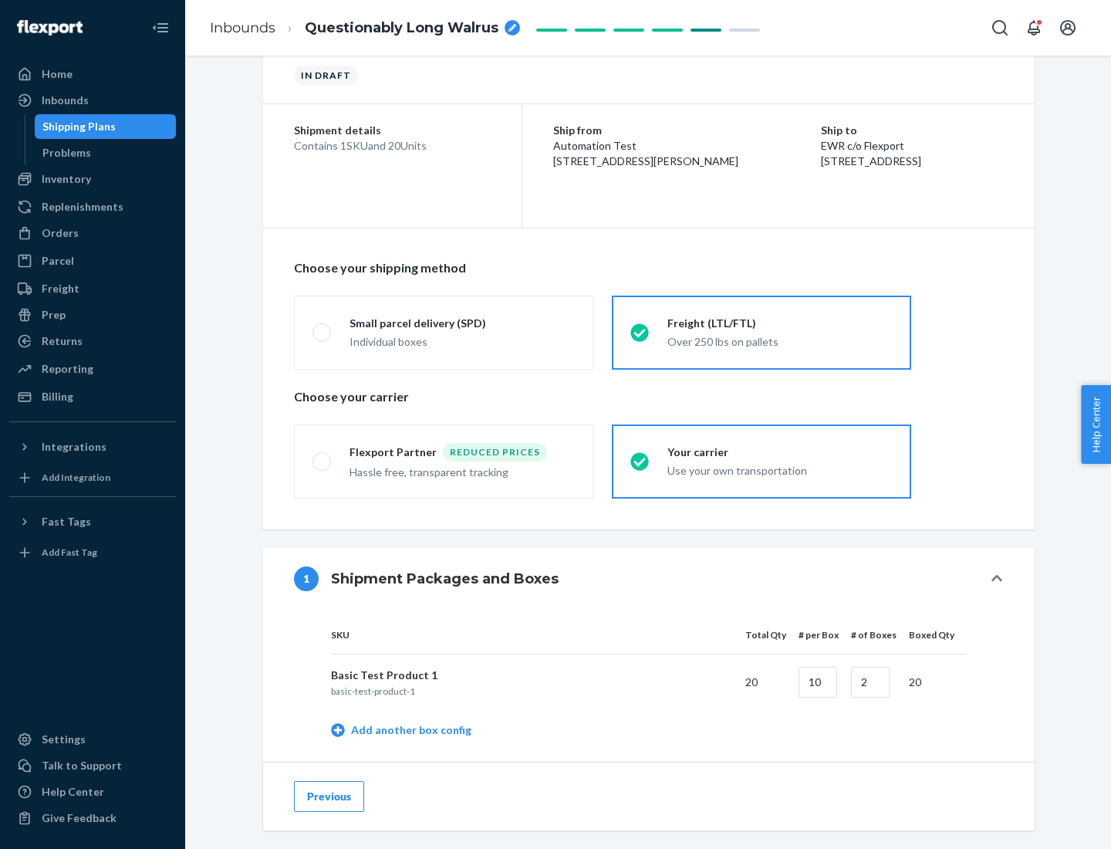
scroll to position [488, 0]
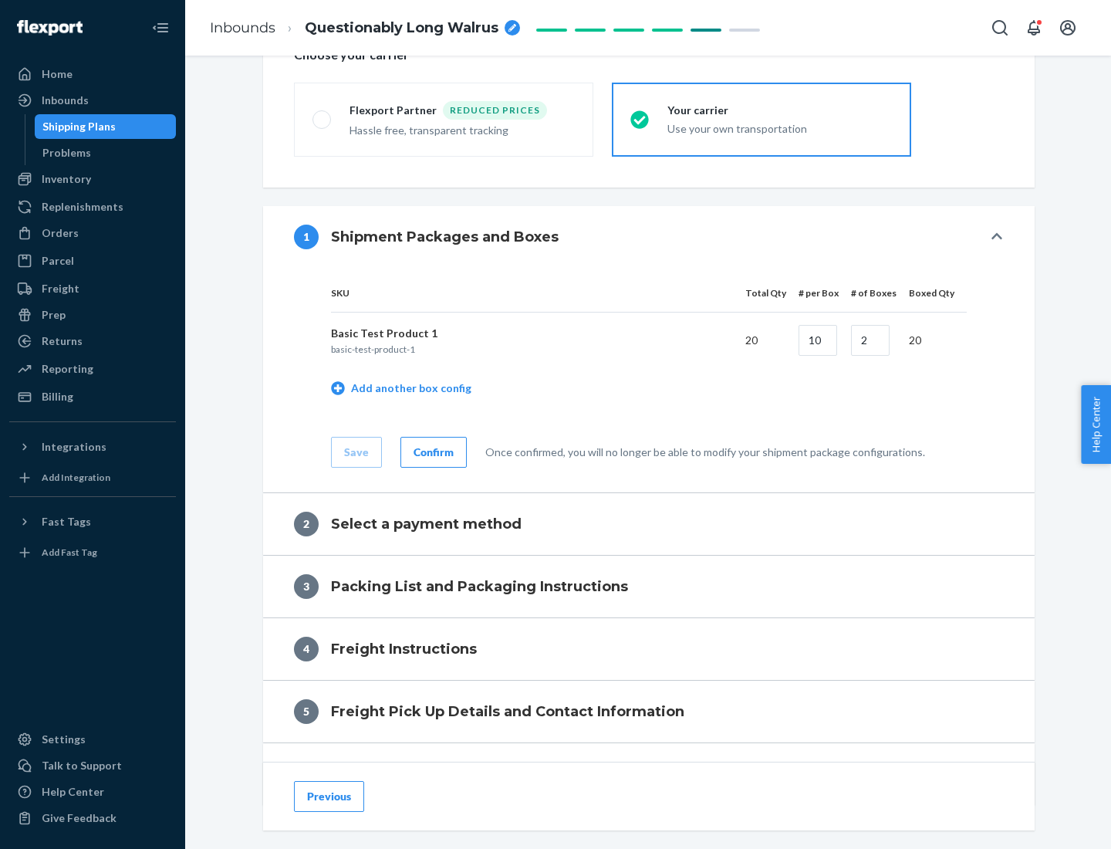
click at [431, 452] on div "Confirm" at bounding box center [434, 452] width 40 height 15
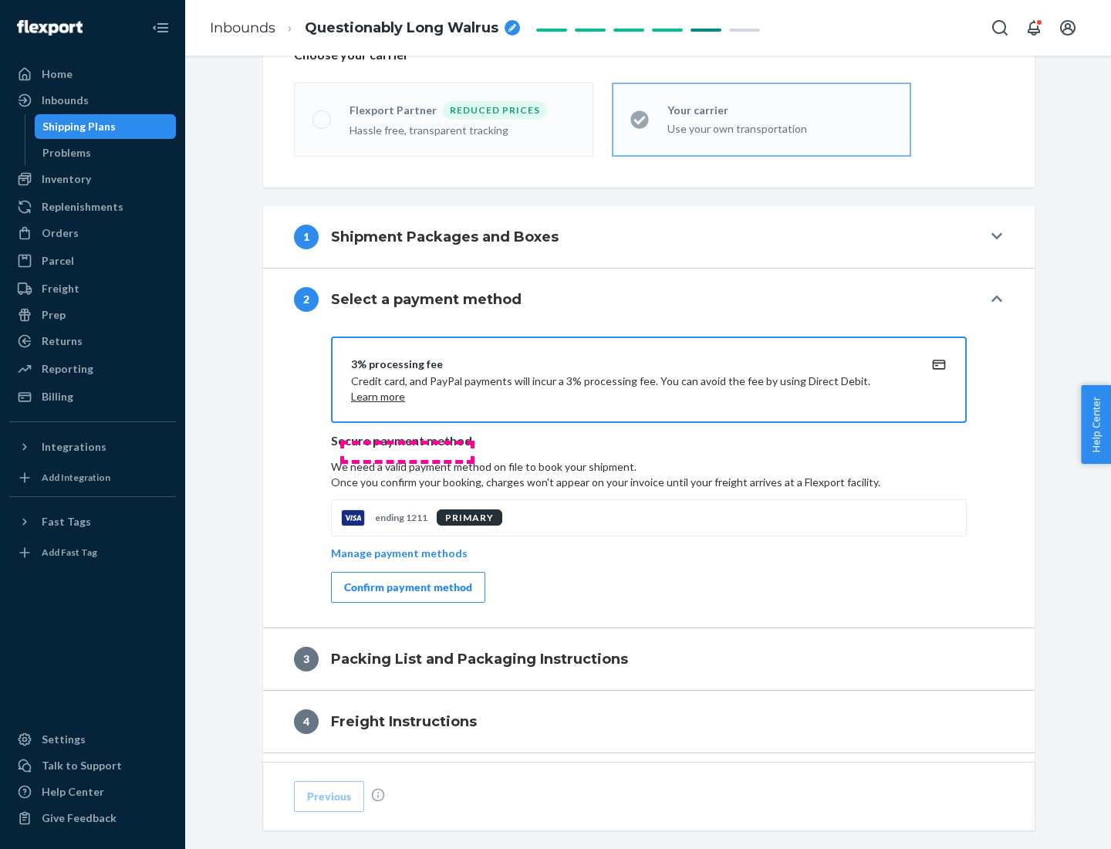
scroll to position [623, 0]
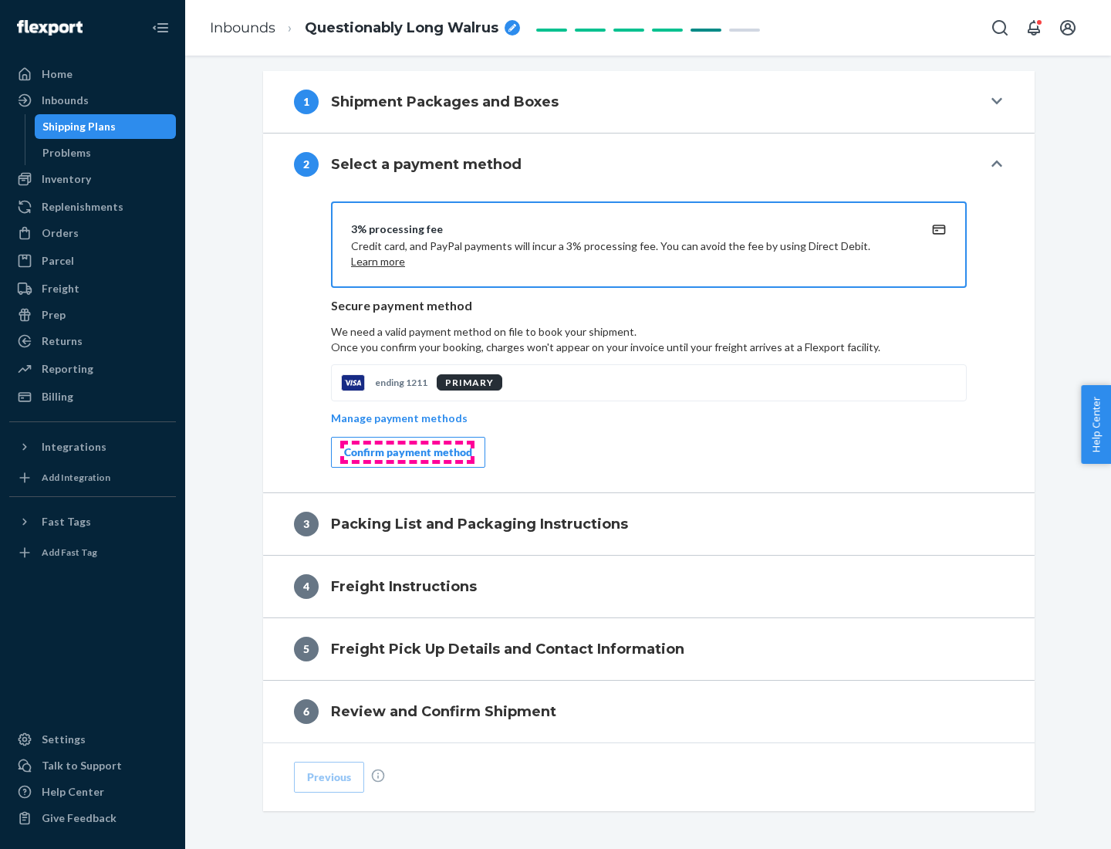
click at [407, 452] on div "Confirm payment method" at bounding box center [408, 452] width 128 height 15
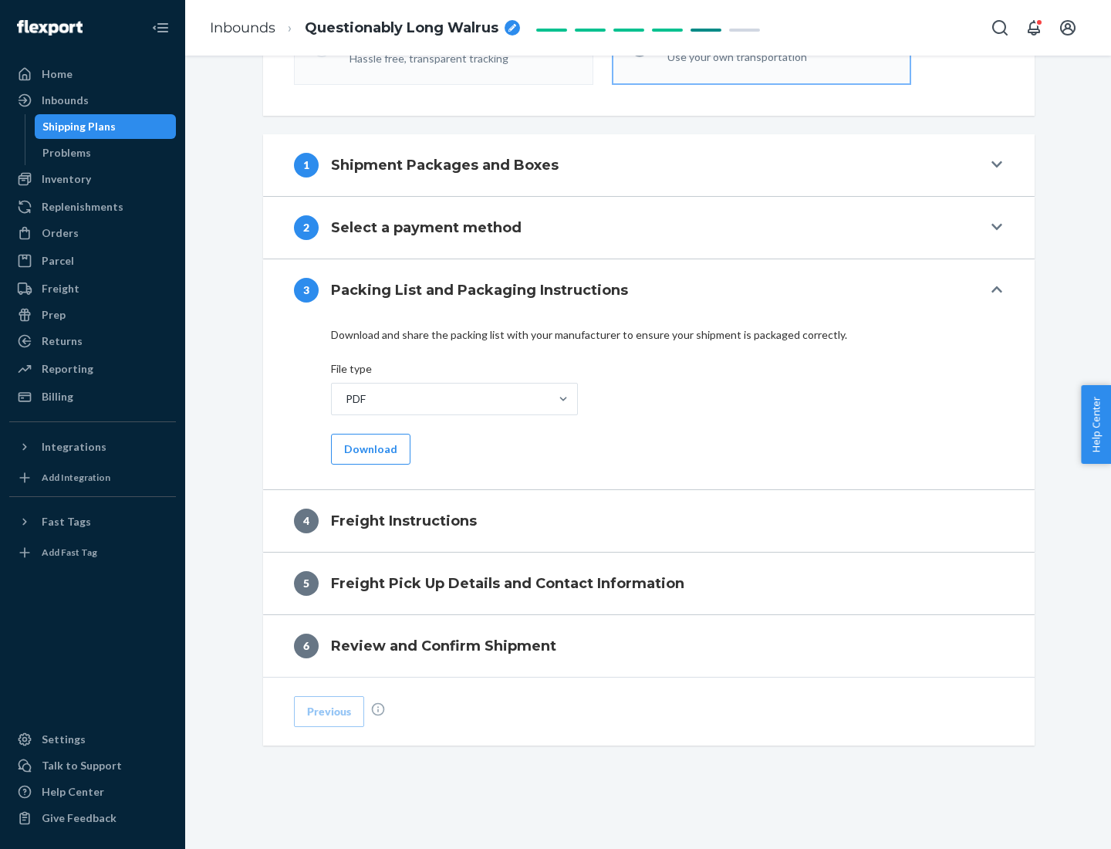
scroll to position [557, 0]
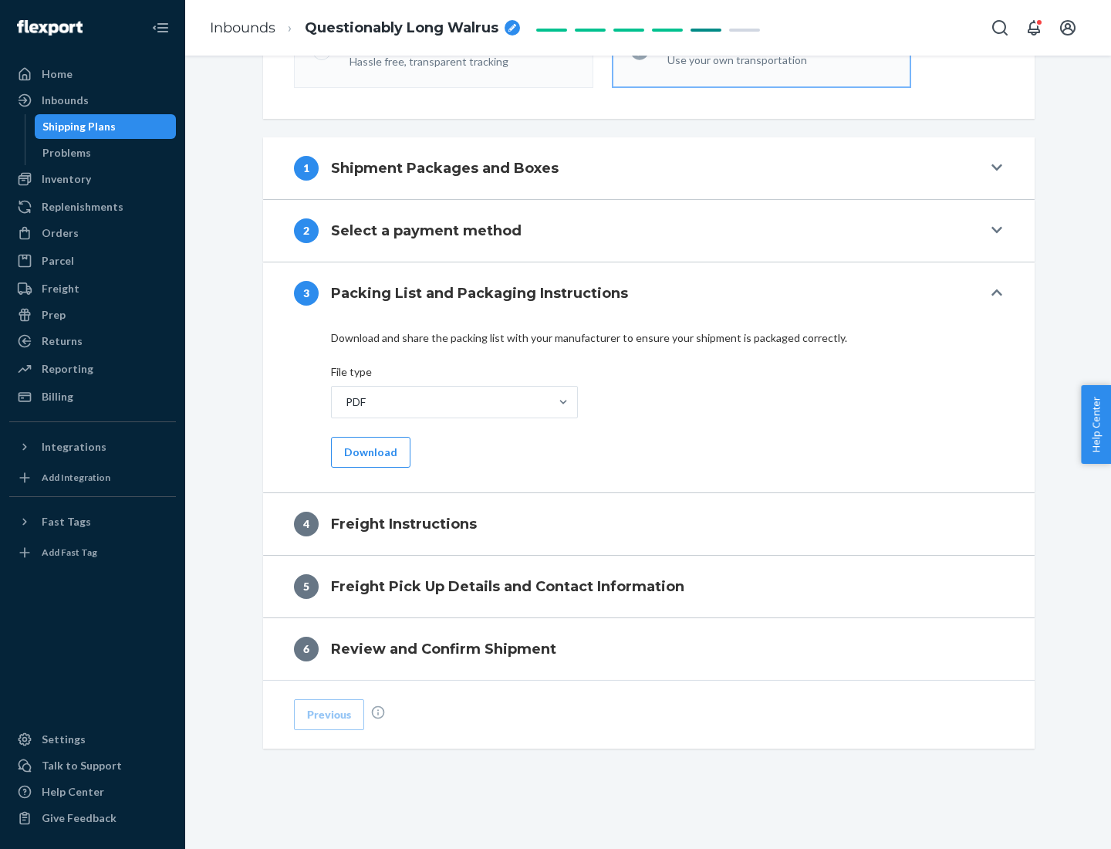
click at [369, 452] on button "Download" at bounding box center [371, 452] width 80 height 31
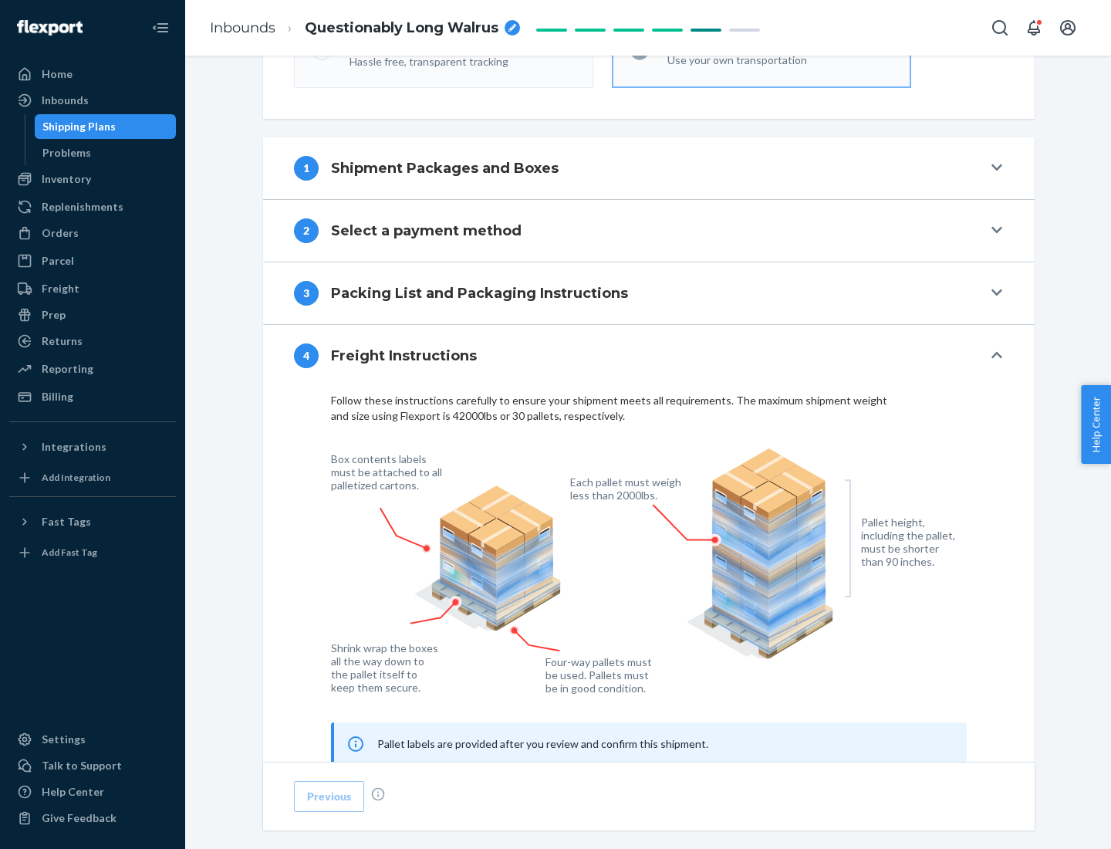
scroll to position [933, 0]
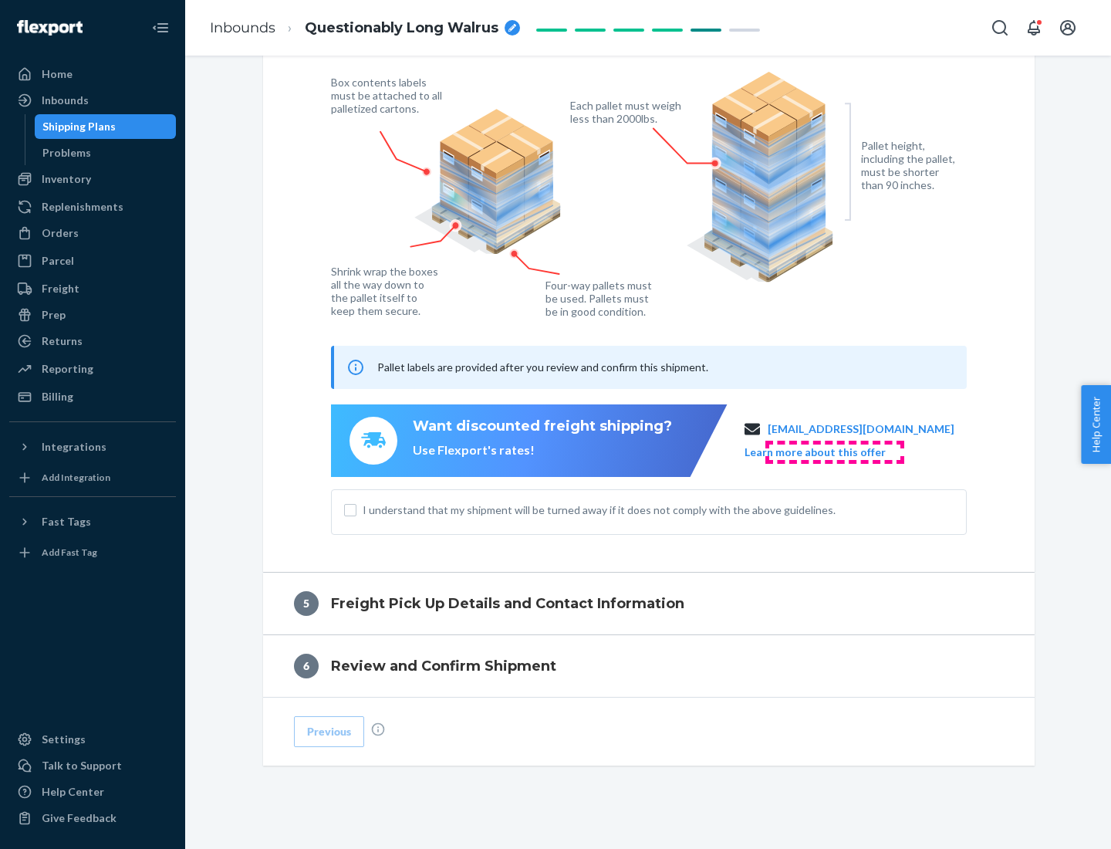
click at [834, 452] on button "Learn more about this offer" at bounding box center [815, 452] width 141 height 15
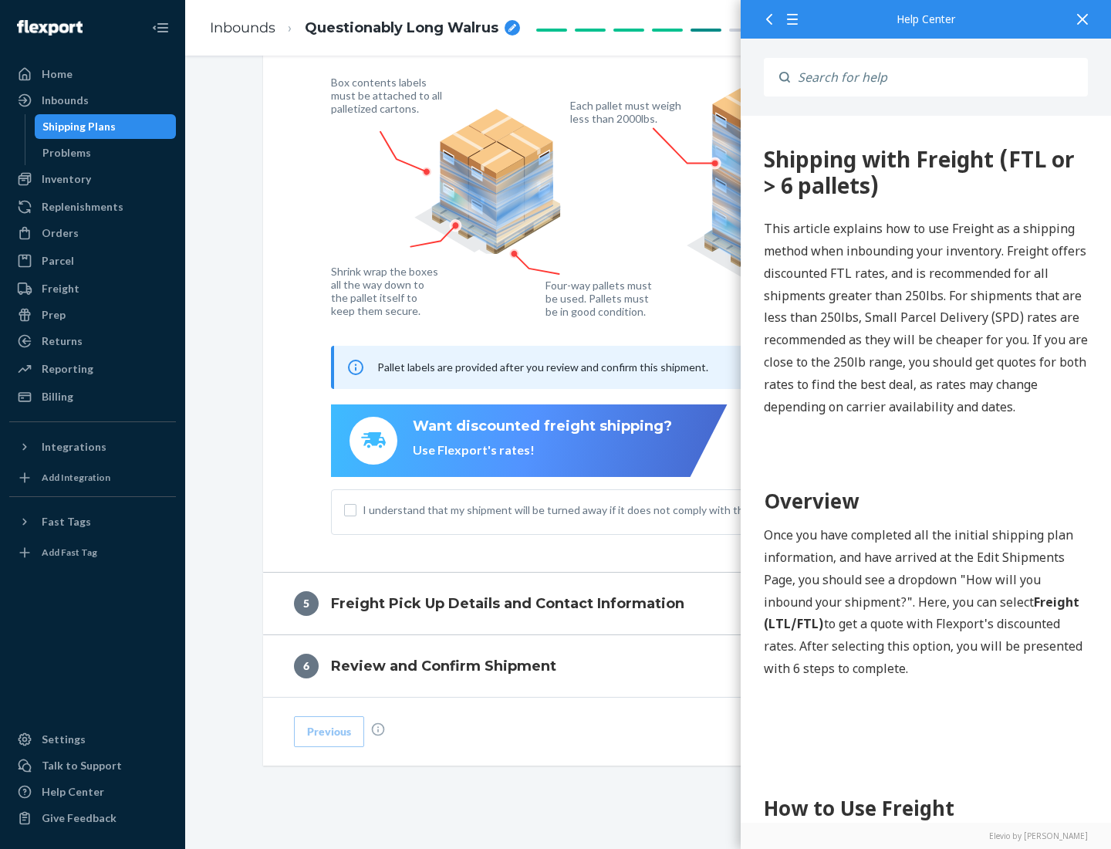
scroll to position [0, 0]
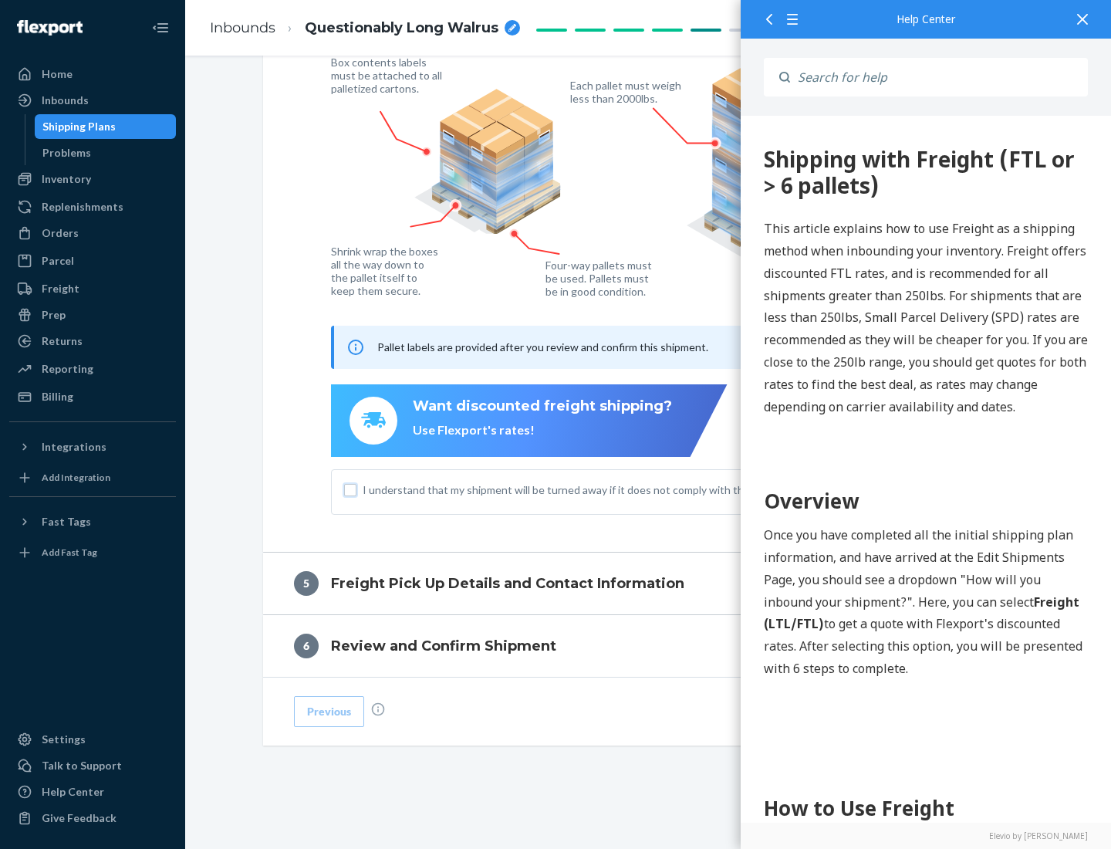
click at [350, 489] on input "I understand that my shipment will be turned away if it does not comply with th…" at bounding box center [350, 490] width 12 height 12
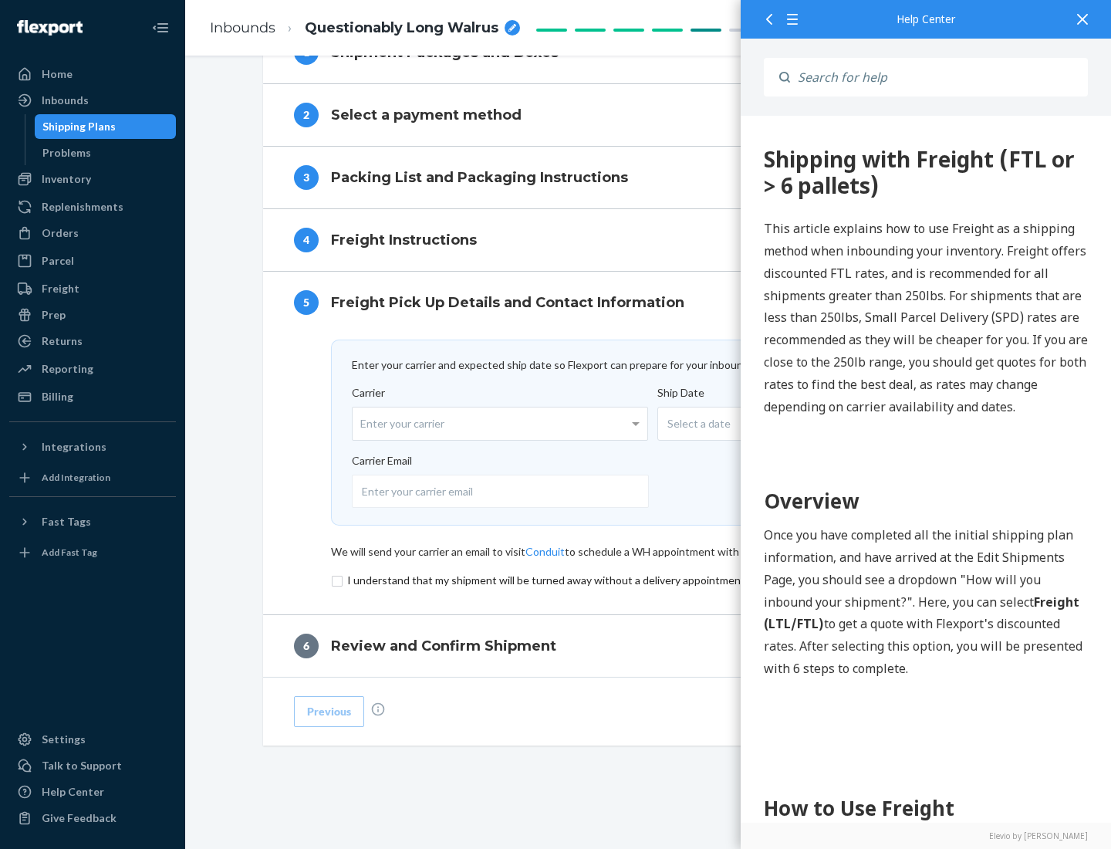
scroll to position [672, 0]
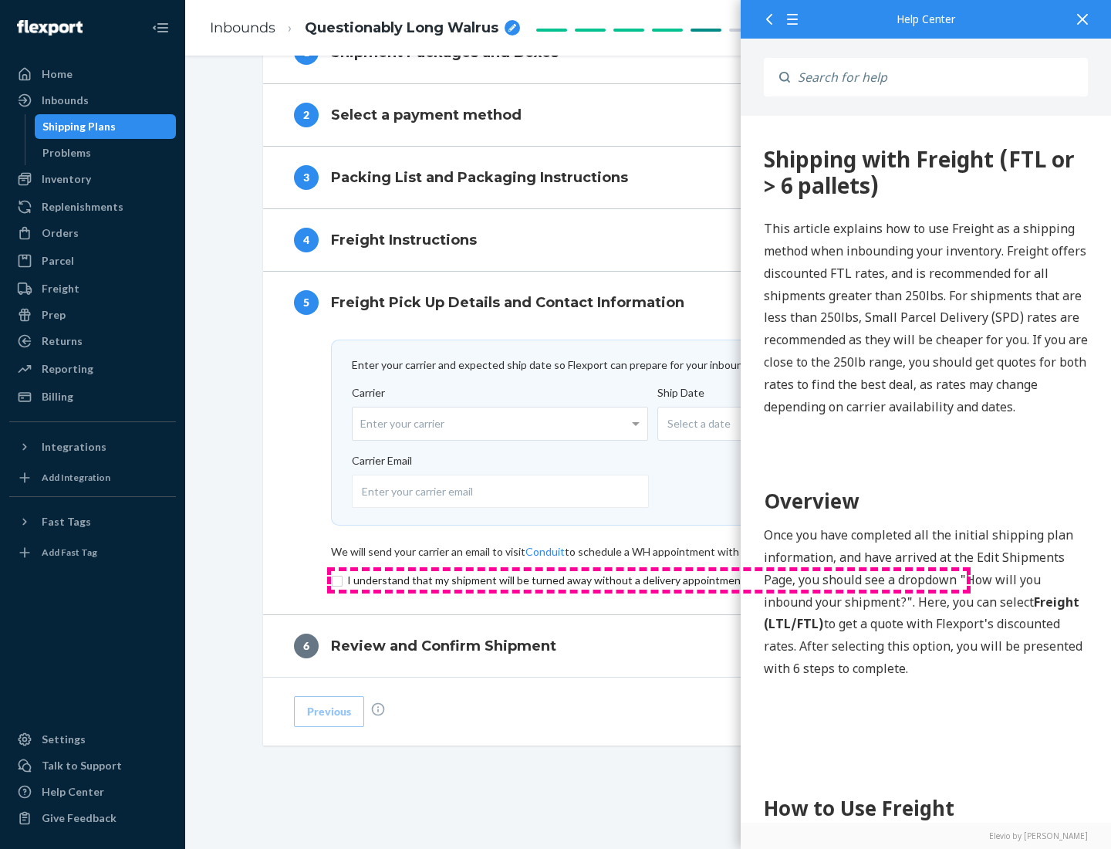
click at [649, 580] on input "checkbox" at bounding box center [649, 580] width 636 height 19
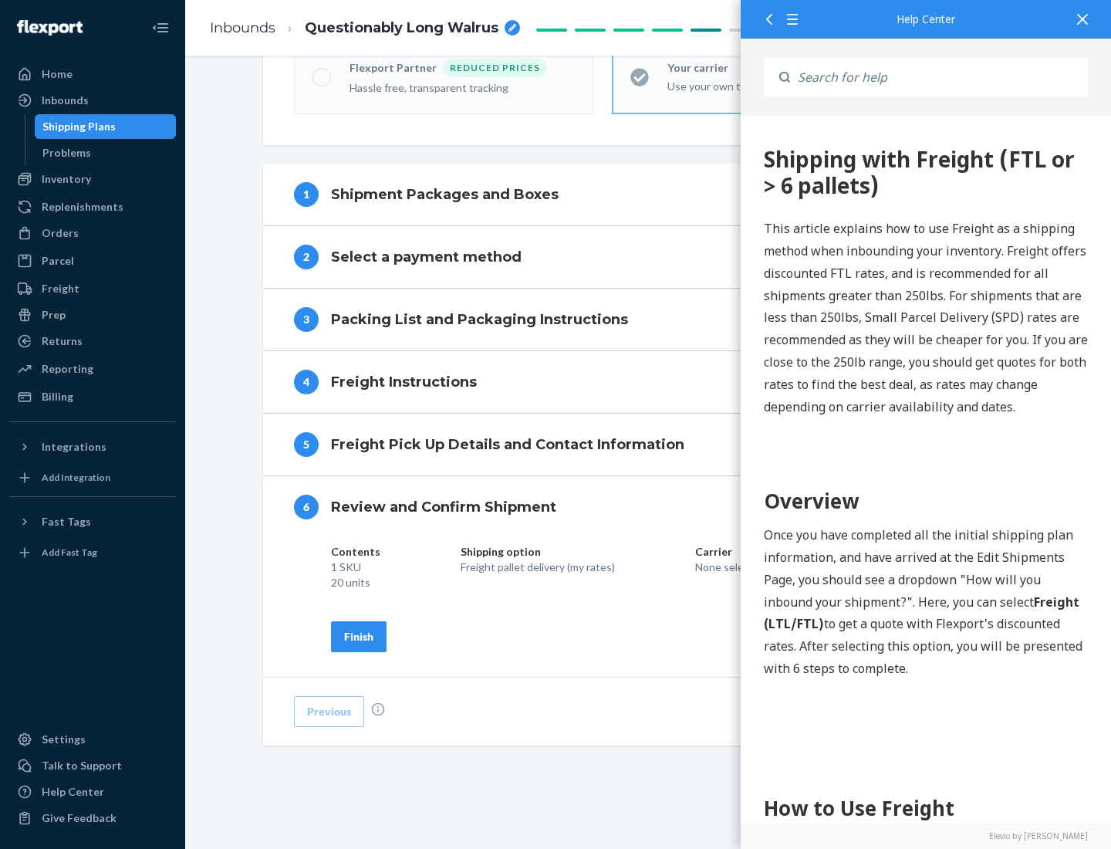
scroll to position [530, 0]
click at [359, 636] on div "Finish" at bounding box center [358, 636] width 29 height 15
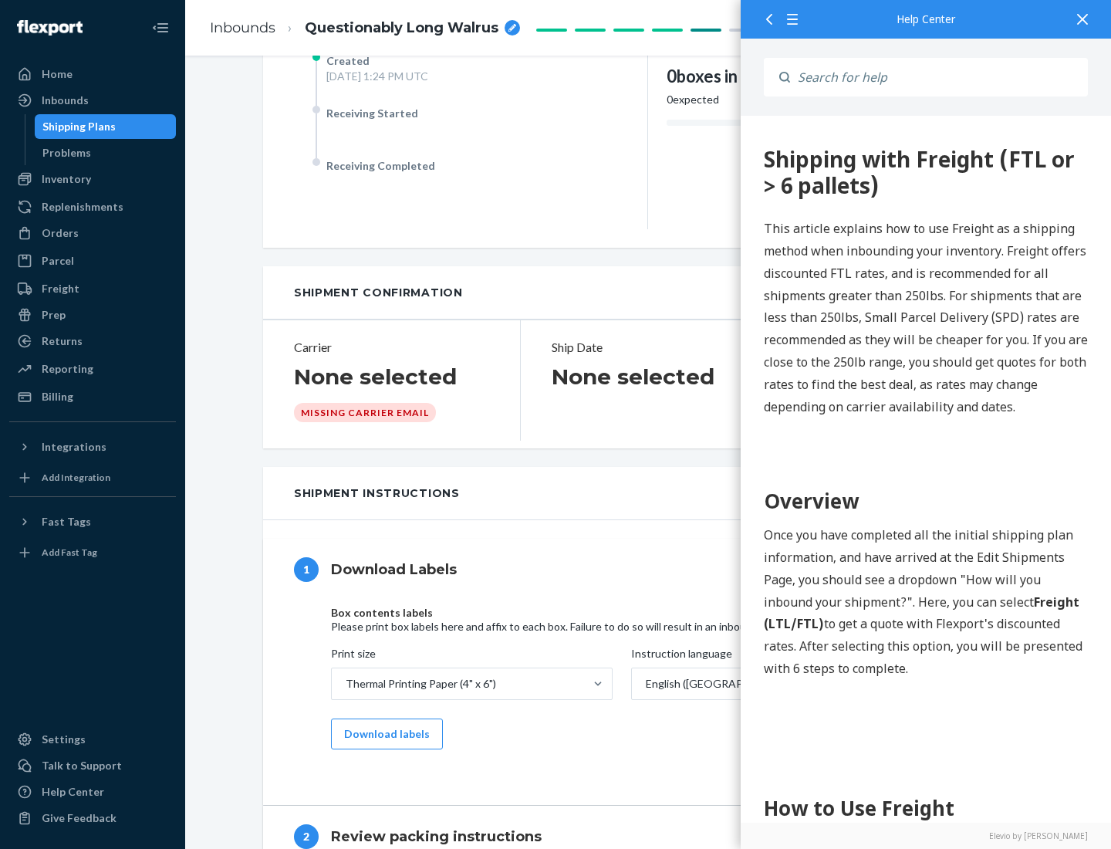
scroll to position [0, 0]
